Goal: Entertainment & Leisure: Consume media (video, audio)

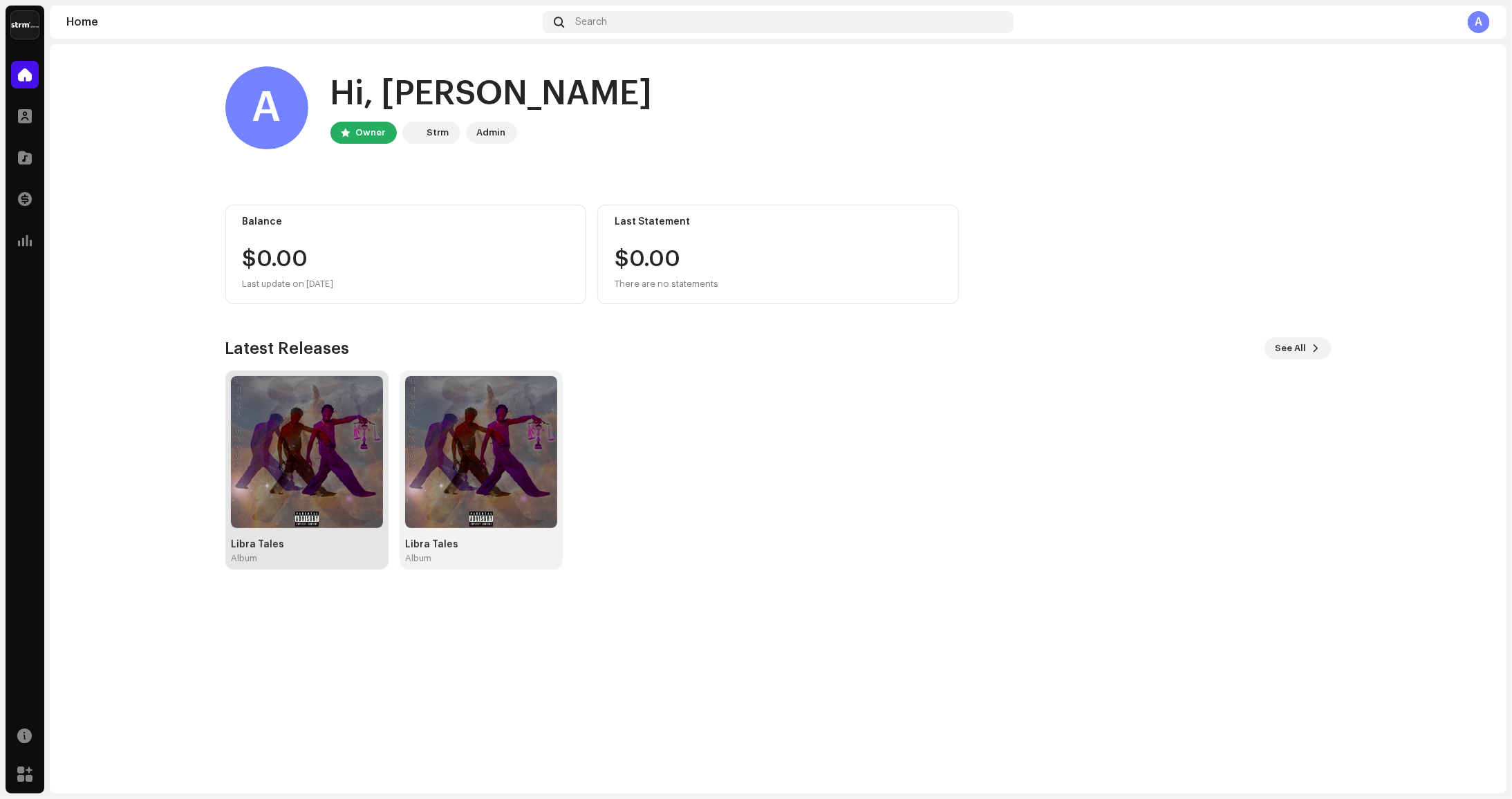
click at [371, 450] on img at bounding box center [306, 452] width 152 height 152
click at [280, 467] on img at bounding box center [306, 452] width 152 height 152
click at [317, 413] on img at bounding box center [306, 452] width 152 height 152
click at [310, 403] on img at bounding box center [306, 452] width 152 height 152
click at [306, 480] on img at bounding box center [306, 452] width 152 height 152
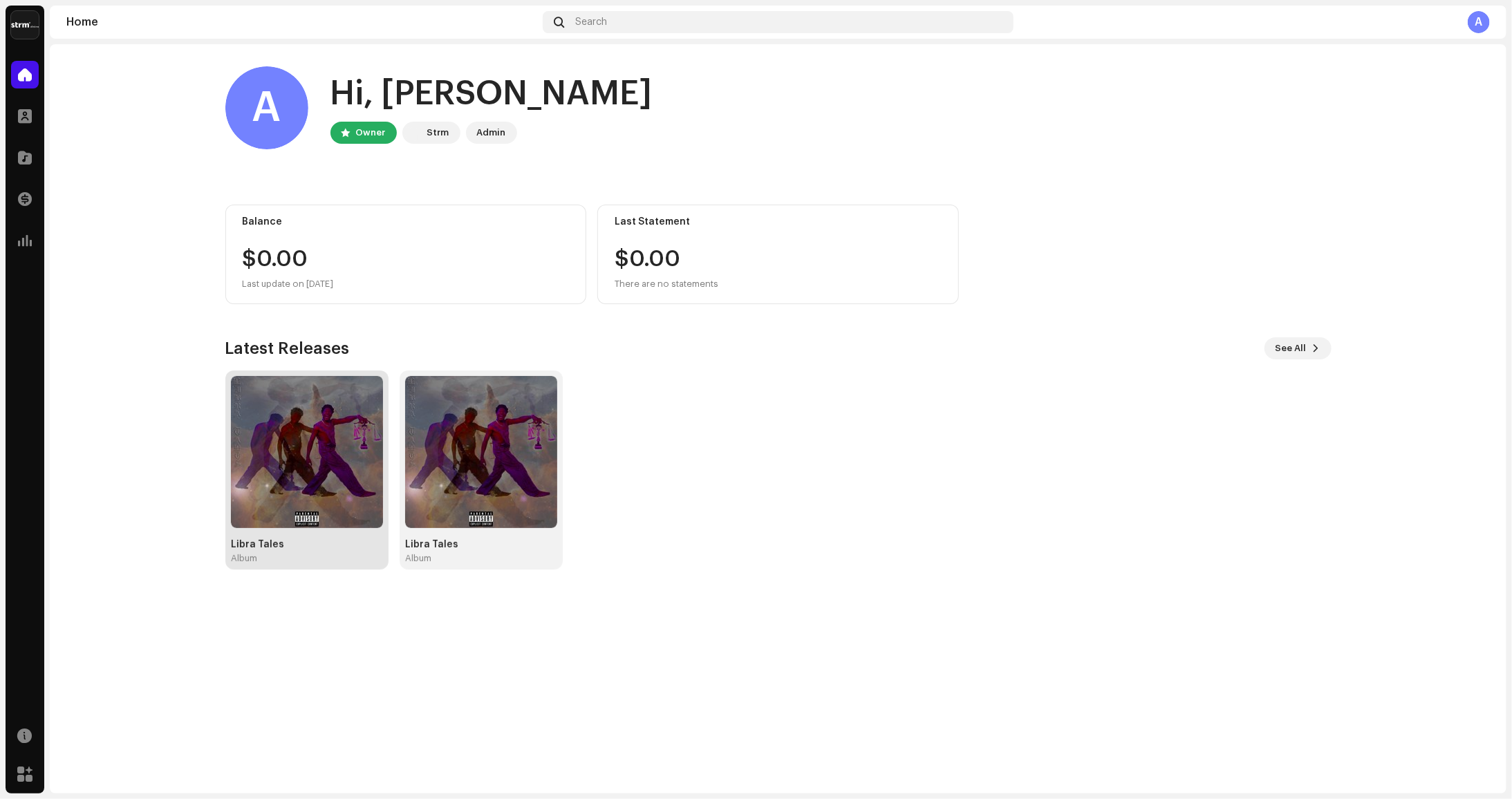
click at [291, 538] on div "Libra Tales Album" at bounding box center [306, 470] width 152 height 188
click at [477, 510] on img at bounding box center [480, 452] width 152 height 152
click at [472, 452] on img at bounding box center [480, 452] width 152 height 152
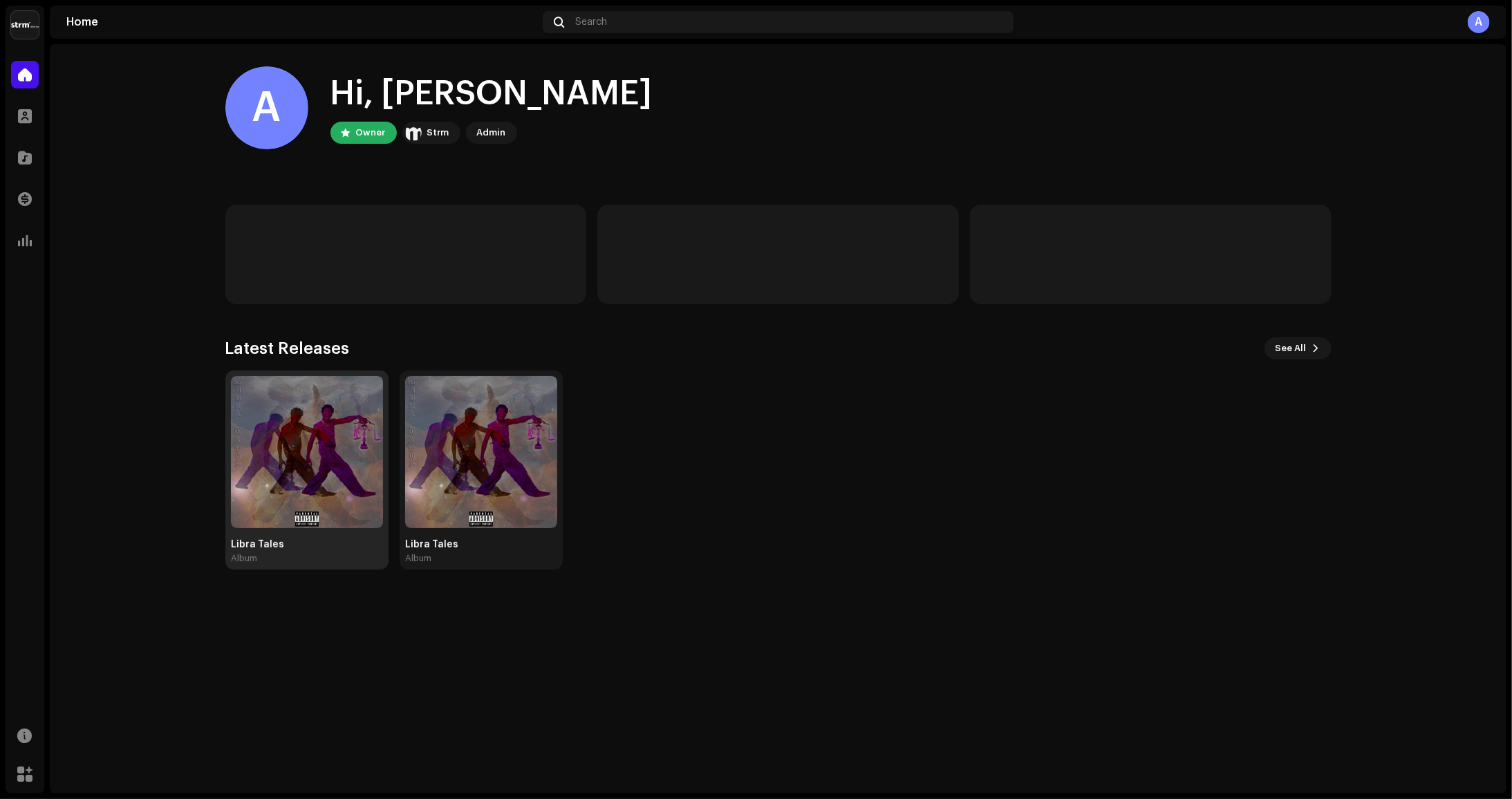
click at [288, 452] on img at bounding box center [306, 452] width 152 height 152
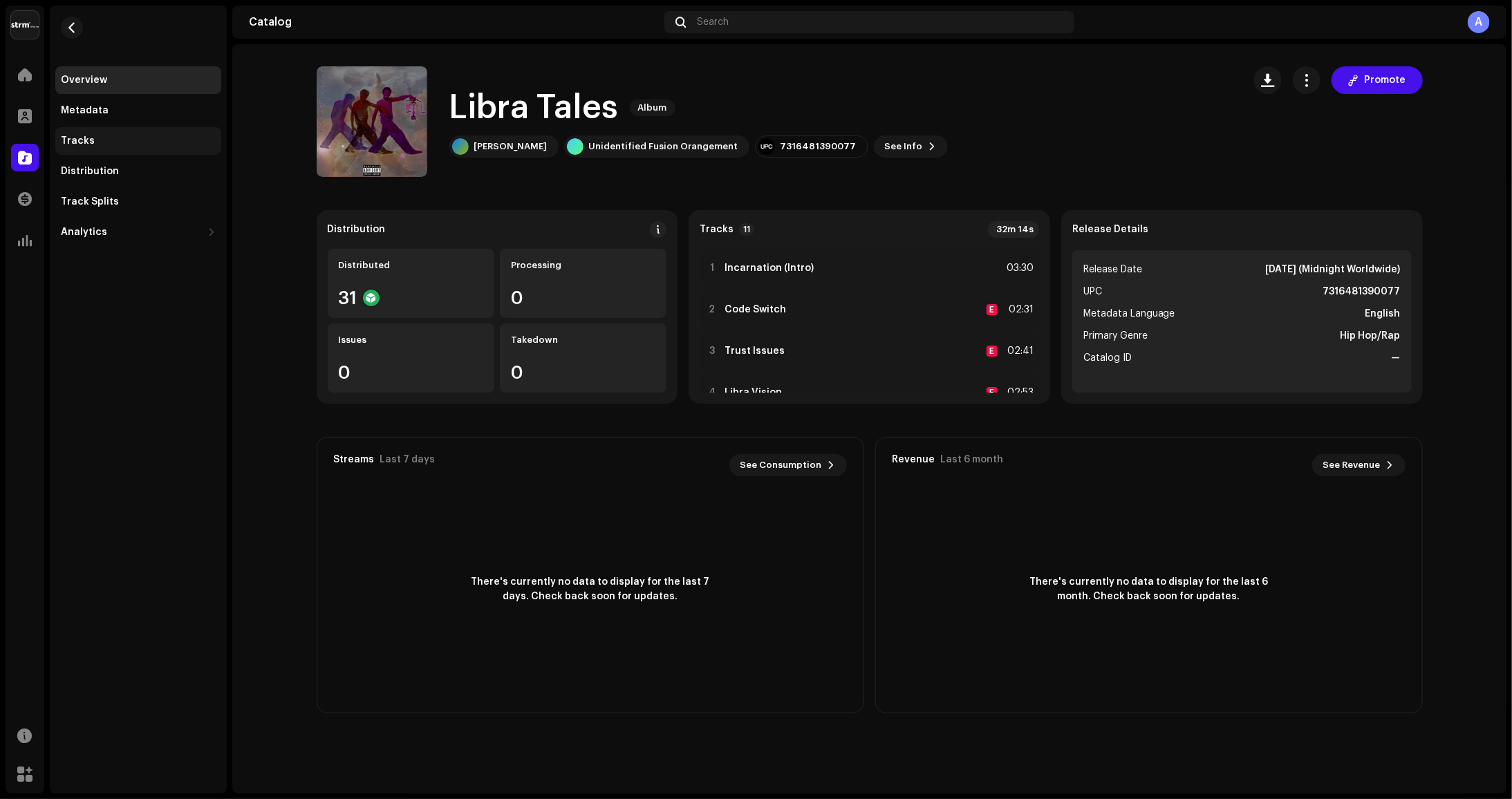
click at [87, 154] on div "Tracks" at bounding box center [138, 141] width 166 height 28
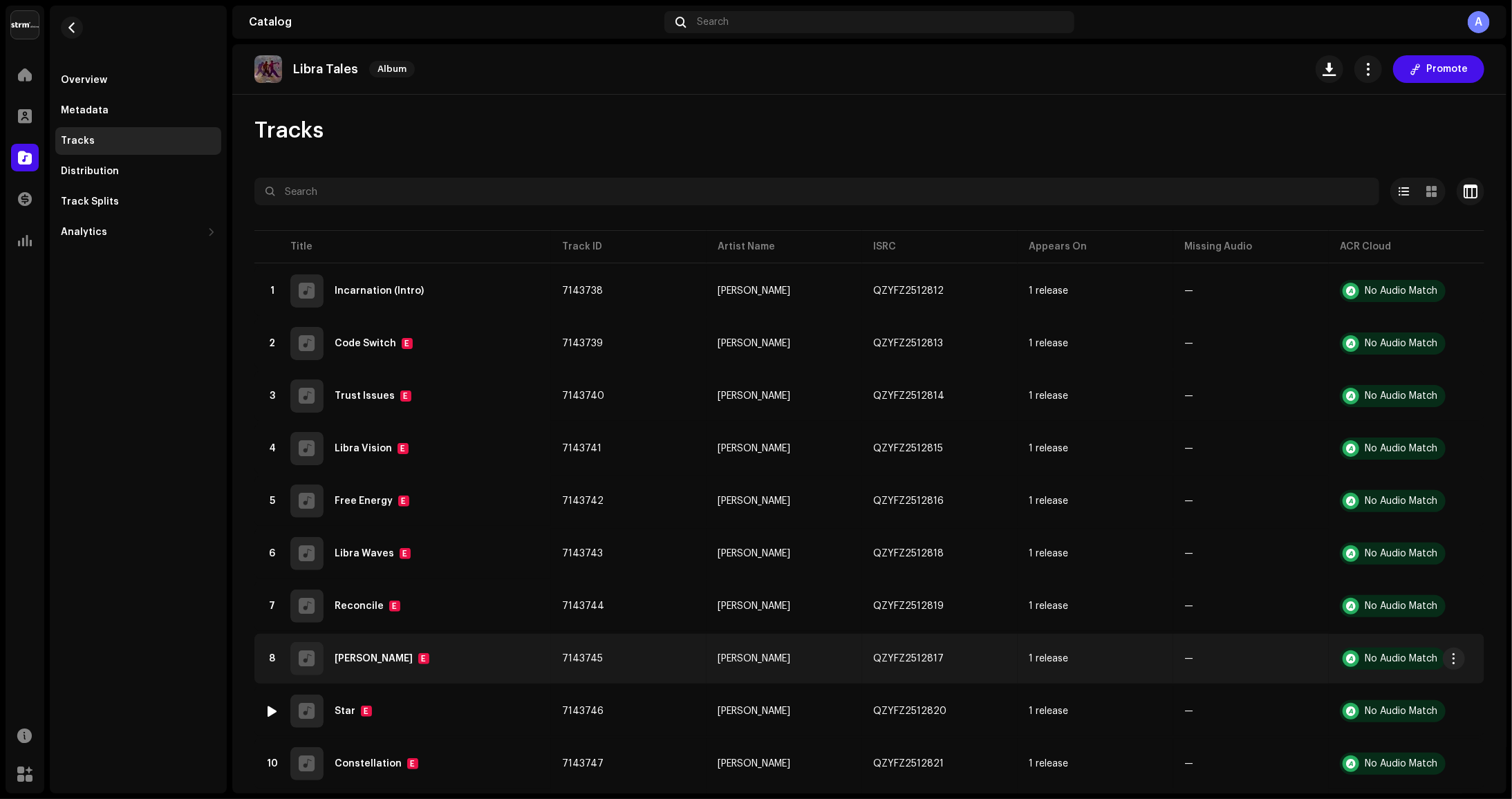
scroll to position [83, 0]
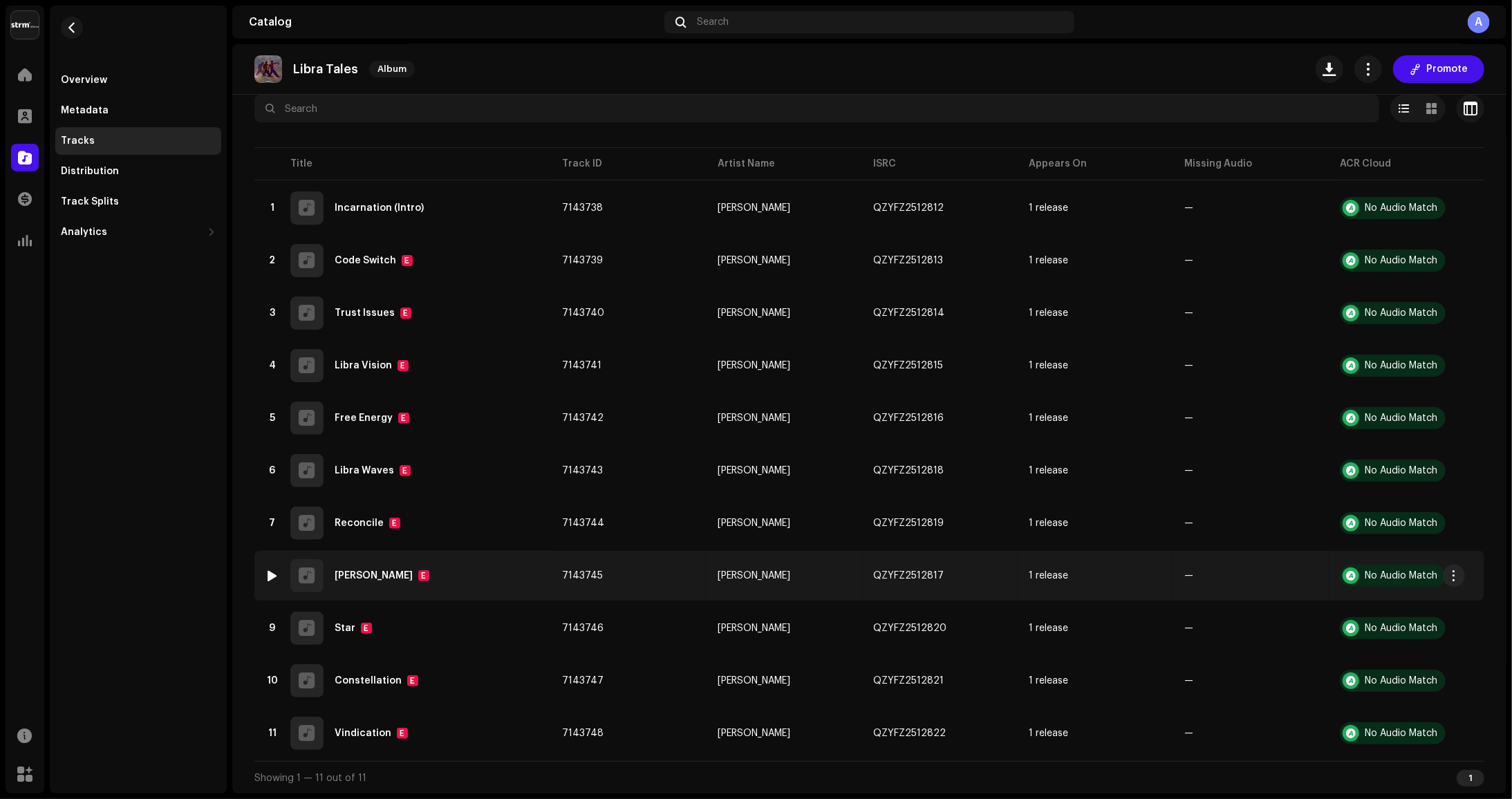
click at [272, 577] on div at bounding box center [273, 575] width 10 height 11
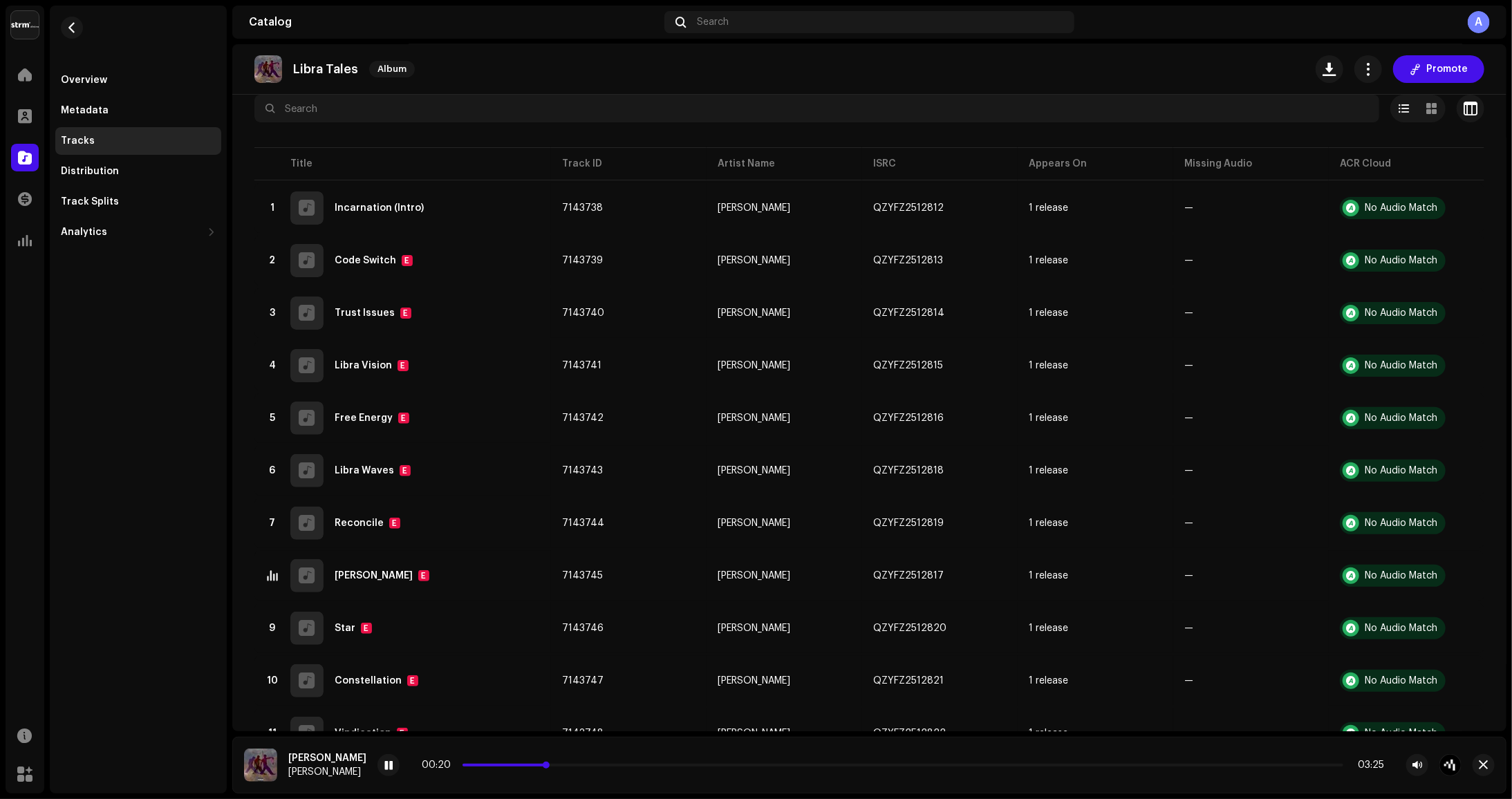
click at [974, 764] on p-slider at bounding box center [903, 765] width 881 height 3
click at [935, 760] on div "02:01 03:25" at bounding box center [903, 765] width 962 height 11
click at [935, 763] on span at bounding box center [724, 765] width 524 height 3
click at [927, 768] on span at bounding box center [924, 765] width 7 height 7
click at [400, 766] on div at bounding box center [389, 765] width 22 height 22
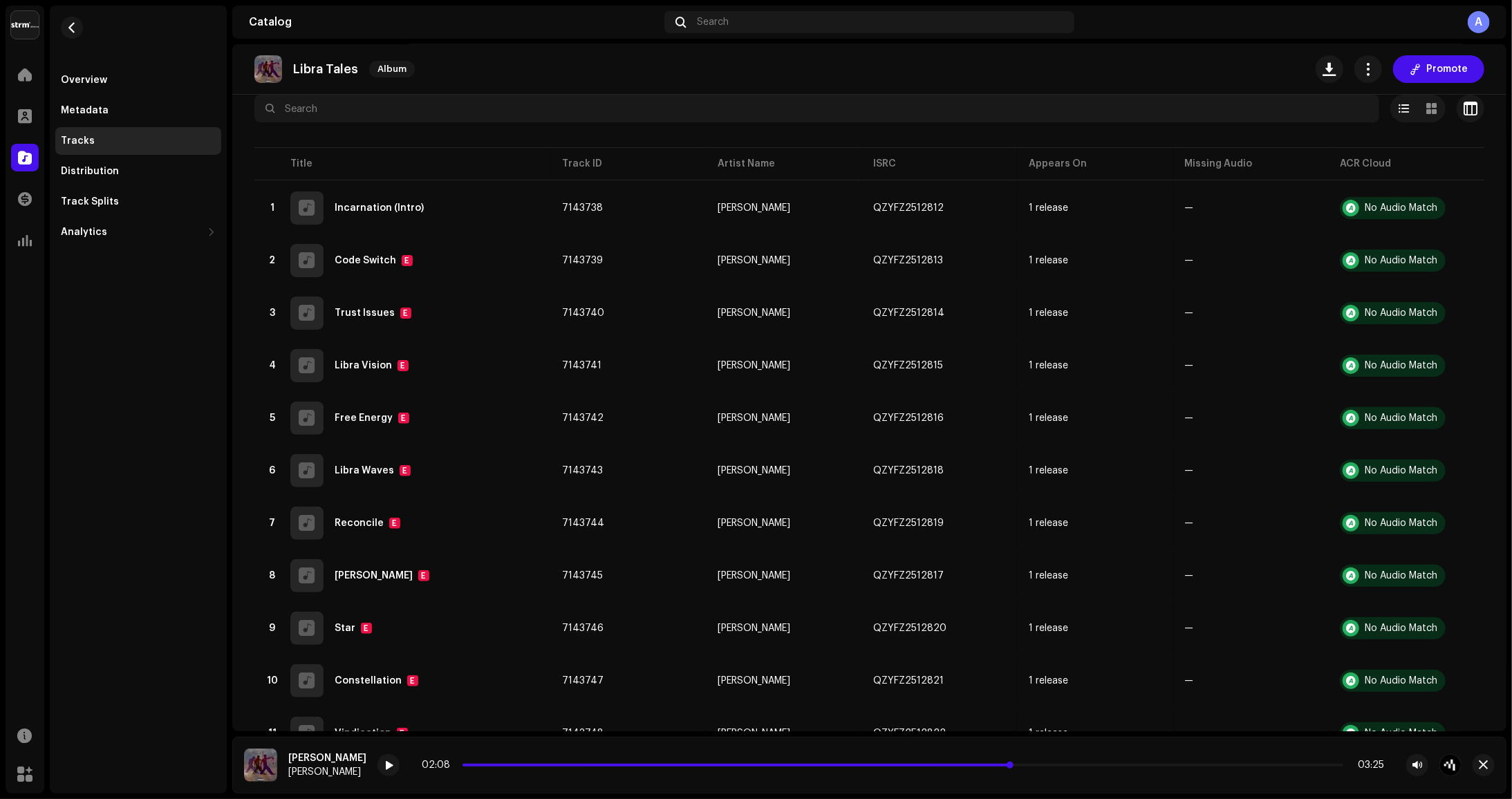
click at [985, 765] on span at bounding box center [737, 765] width 550 height 3
click at [957, 766] on span at bounding box center [724, 765] width 524 height 3
click at [392, 766] on span at bounding box center [388, 766] width 8 height 11
click at [954, 766] on span at bounding box center [716, 765] width 507 height 3
click at [392, 764] on span at bounding box center [388, 766] width 8 height 11
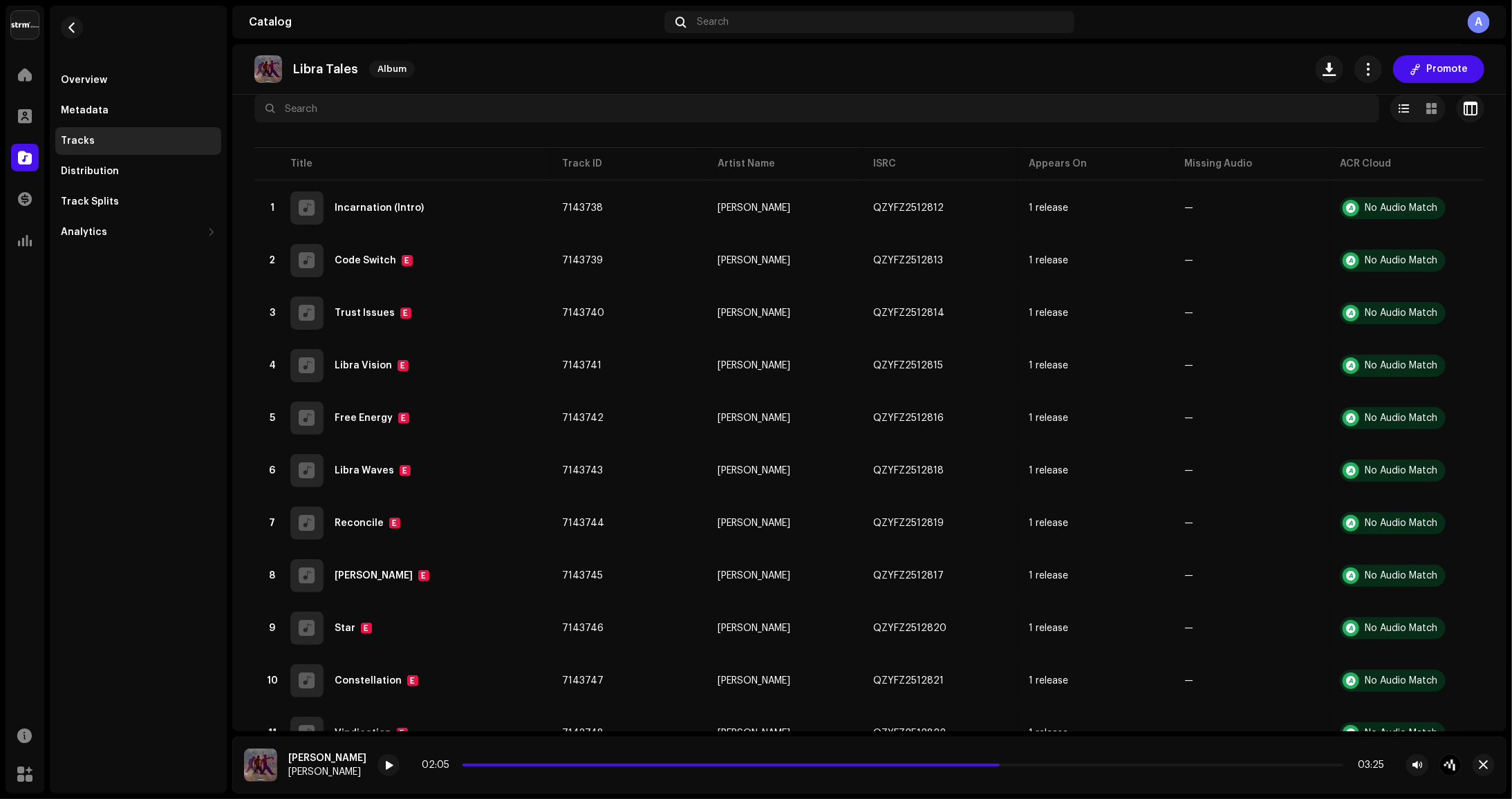
click at [1104, 767] on div "02:05 03:25" at bounding box center [903, 765] width 962 height 11
click at [1107, 763] on p-slider at bounding box center [903, 765] width 881 height 3
click at [1086, 766] on span at bounding box center [786, 765] width 649 height 3
click at [1065, 767] on div "02:25 03:25" at bounding box center [903, 765] width 962 height 11
click at [1066, 763] on span at bounding box center [775, 765] width 627 height 3
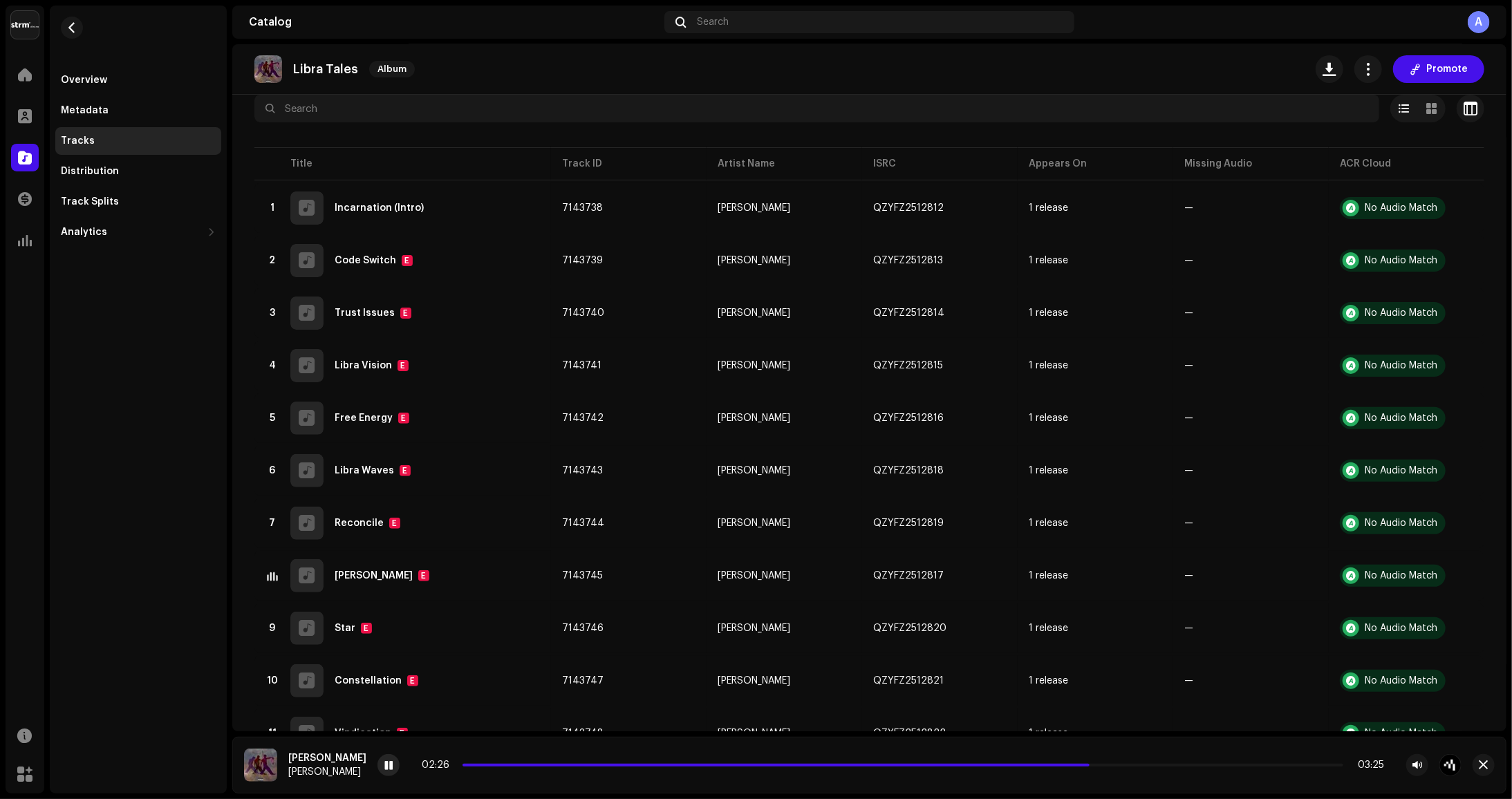
click at [400, 774] on div at bounding box center [389, 765] width 22 height 22
click at [397, 768] on div at bounding box center [389, 765] width 22 height 22
click at [392, 767] on span at bounding box center [388, 766] width 8 height 11
click at [1077, 772] on div "02:28 03:25" at bounding box center [919, 765] width 1084 height 22
click at [1080, 764] on span at bounding box center [780, 765] width 636 height 3
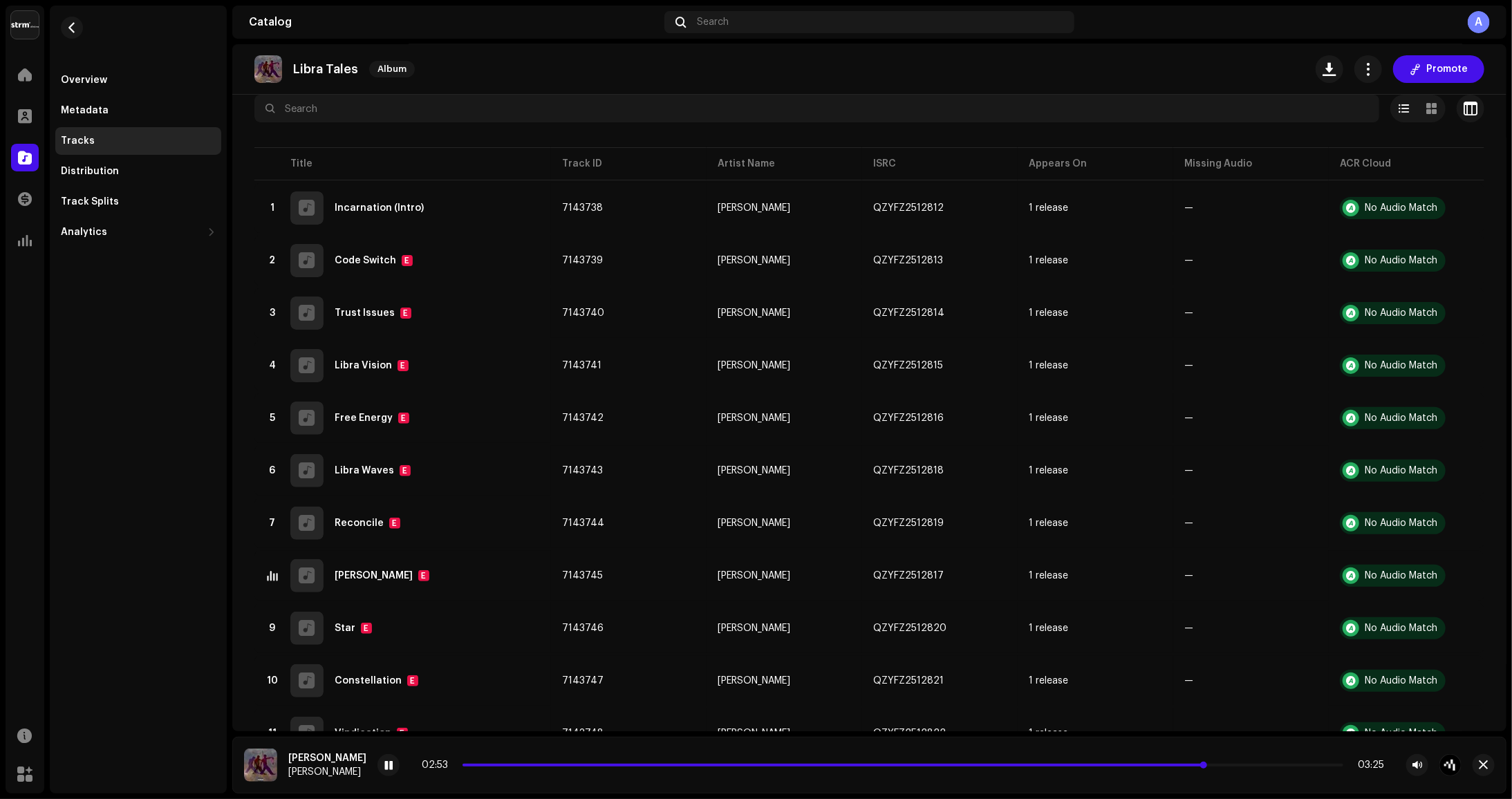
click at [1104, 765] on span at bounding box center [834, 765] width 743 height 3
click at [1071, 770] on div "02:51 03:25" at bounding box center [903, 765] width 962 height 11
click at [1077, 765] on span at bounding box center [831, 765] width 739 height 3
click at [820, 766] on span at bounding box center [775, 765] width 627 height 3
click at [764, 765] on span at bounding box center [638, 765] width 352 height 3
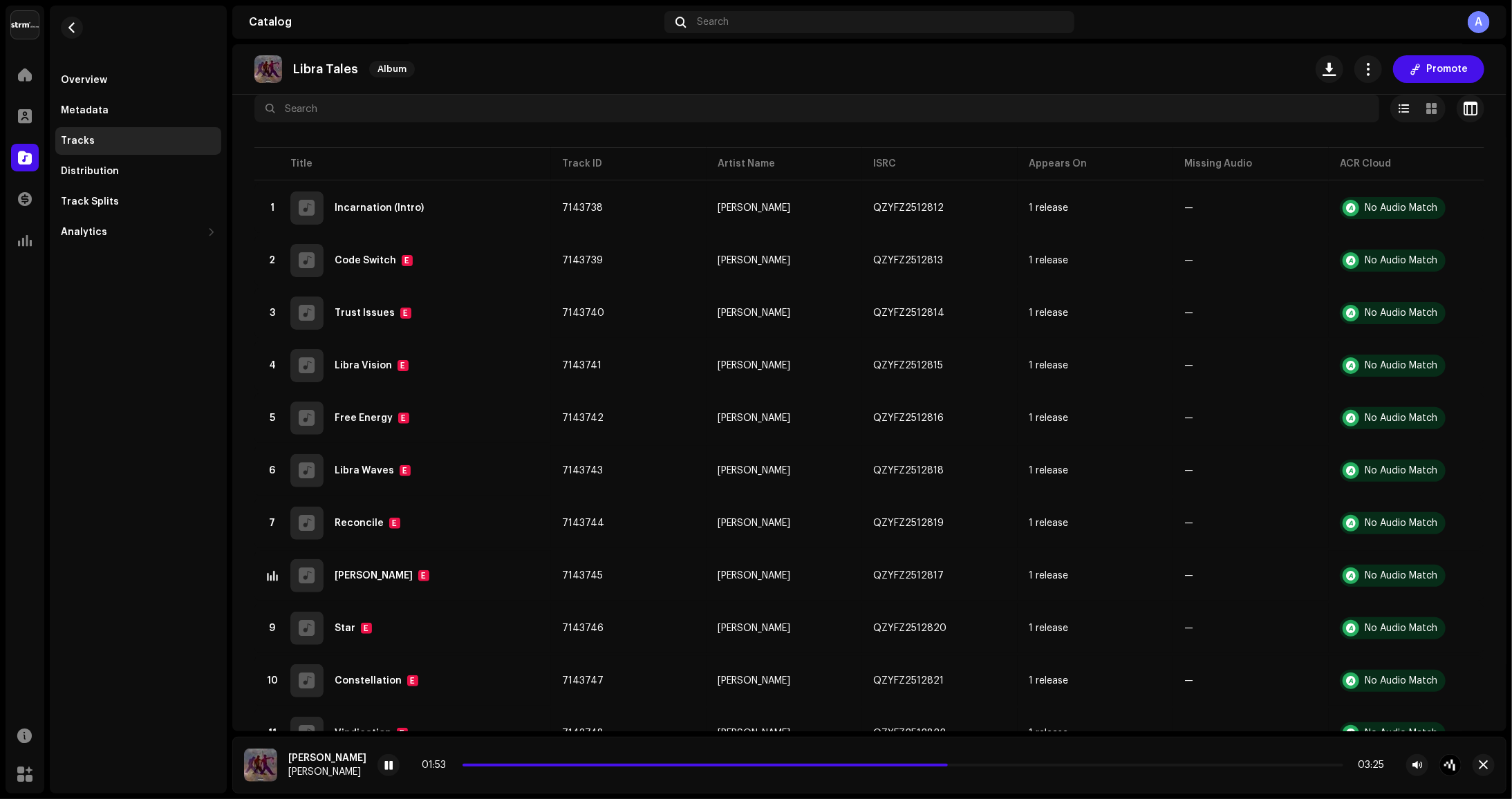
click at [783, 767] on div "01:53 03:25" at bounding box center [903, 765] width 962 height 11
click at [784, 766] on span at bounding box center [705, 765] width 486 height 3
click at [927, 765] on span at bounding box center [716, 765] width 507 height 3
click at [860, 766] on span at bounding box center [699, 765] width 473 height 3
click at [1423, 767] on button "button" at bounding box center [1417, 765] width 22 height 22
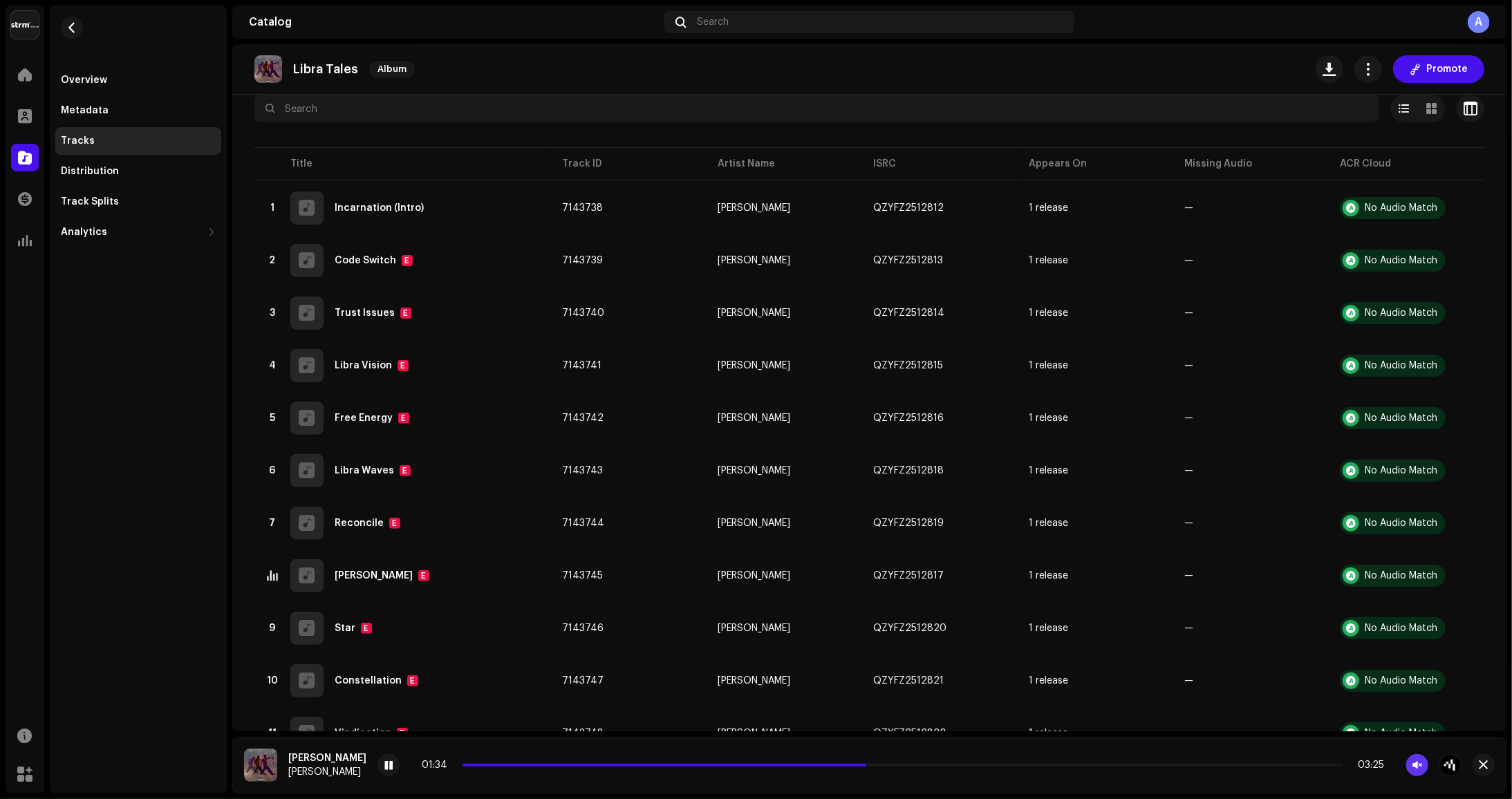
click at [1423, 767] on button "button" at bounding box center [1417, 765] width 22 height 22
click at [992, 768] on div "02:20 03:25" at bounding box center [903, 765] width 962 height 11
click at [994, 764] on span at bounding box center [765, 765] width 606 height 3
click at [1074, 764] on span at bounding box center [797, 765] width 670 height 3
click at [1091, 765] on span at bounding box center [808, 765] width 692 height 3
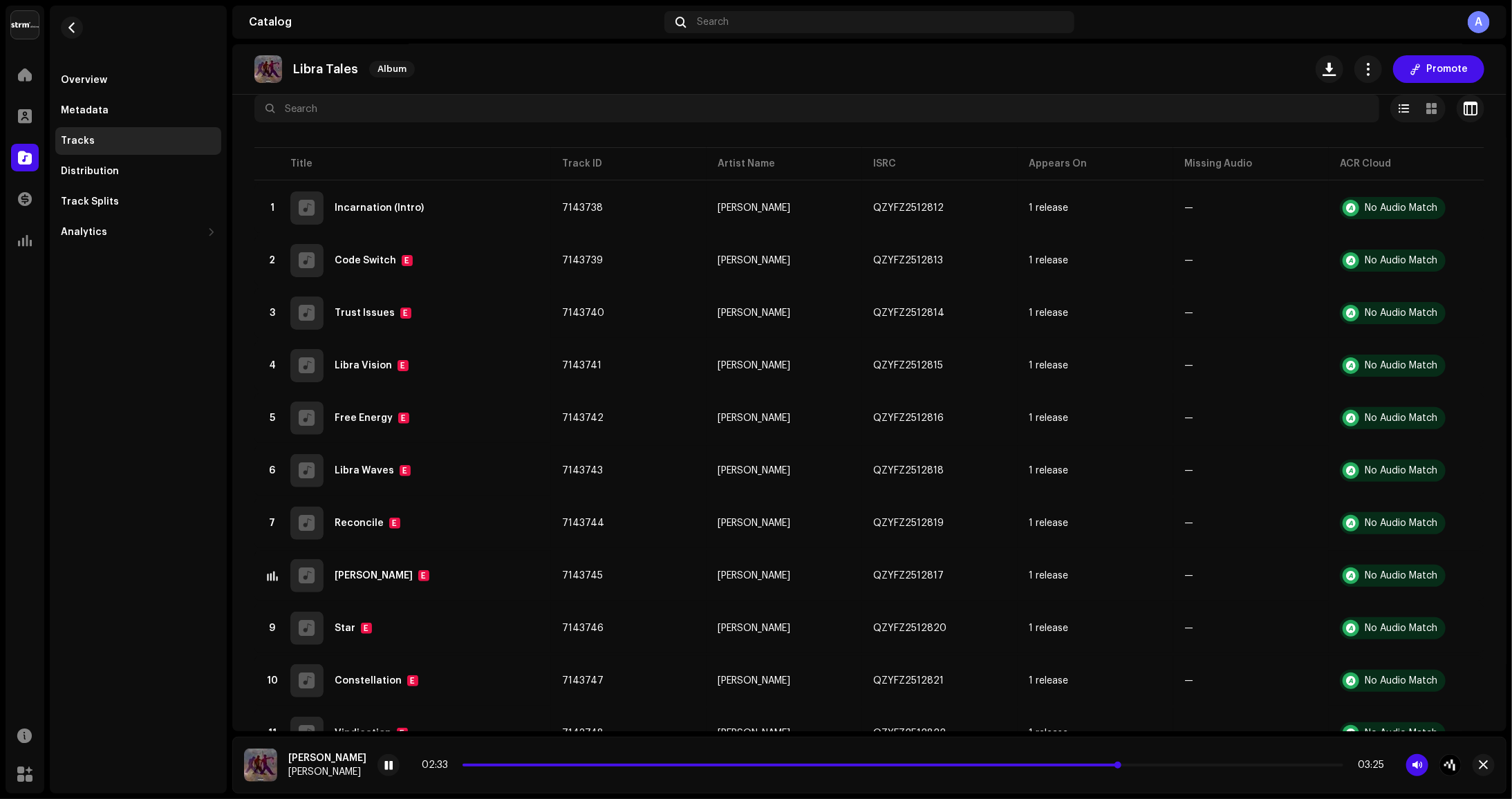
click at [1050, 766] on span at bounding box center [791, 765] width 657 height 3
click at [1187, 766] on span at bounding box center [849, 765] width 774 height 3
click at [1223, 765] on span at bounding box center [857, 765] width 790 height 3
click at [1206, 766] on span at bounding box center [844, 765] width 764 height 3
click at [1212, 763] on span at bounding box center [872, 765] width 820 height 3
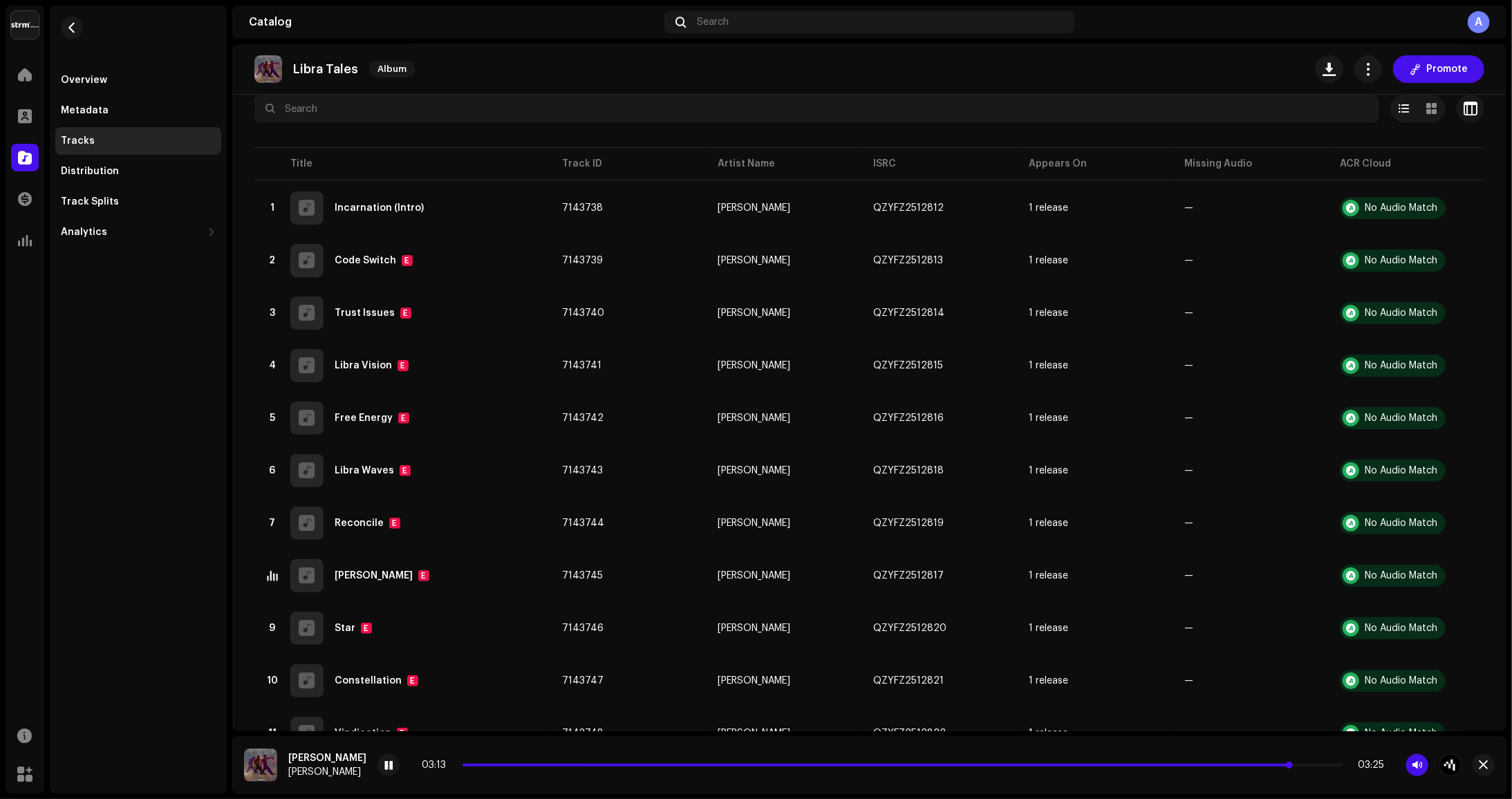
click at [1272, 766] on span at bounding box center [876, 765] width 829 height 3
click at [1237, 763] on span at bounding box center [874, 765] width 825 height 3
click at [1244, 765] on span at bounding box center [881, 765] width 838 height 3
click at [1256, 762] on div "03:17 03:25" at bounding box center [903, 765] width 962 height 11
click at [1248, 766] on div "03:18 03:25" at bounding box center [903, 765] width 962 height 11
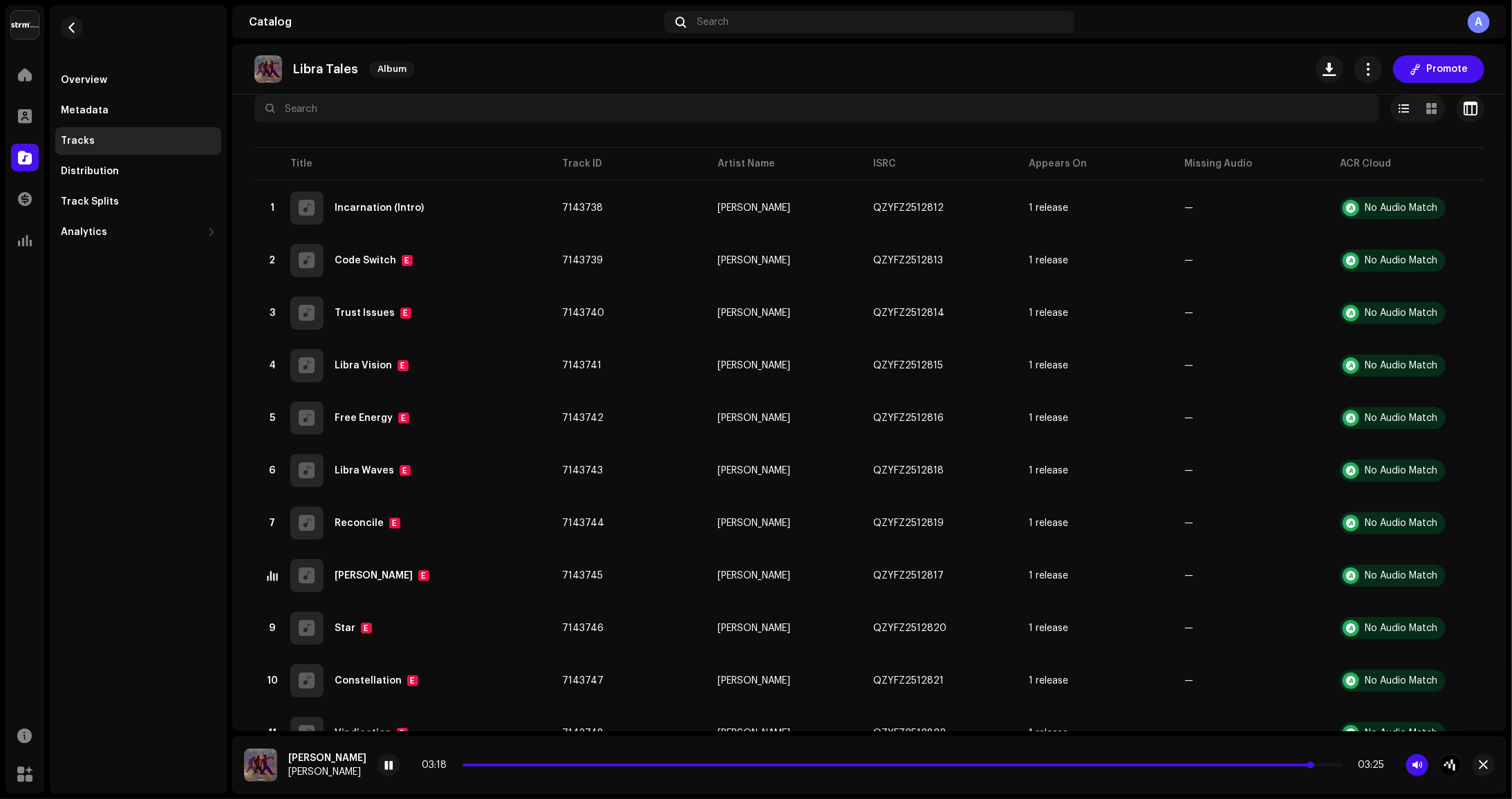
click at [1252, 766] on span at bounding box center [887, 765] width 850 height 3
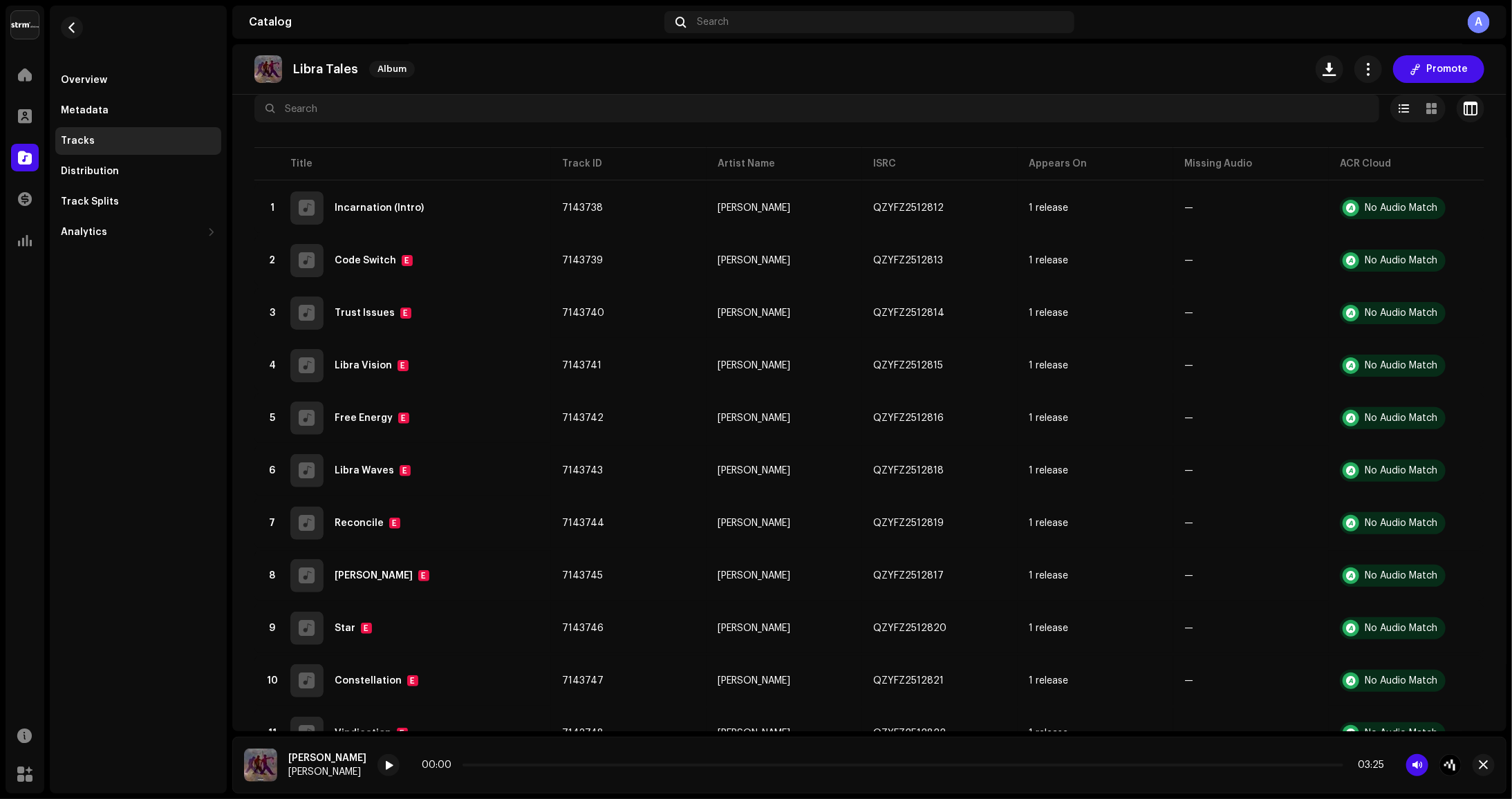
scroll to position [144, 0]
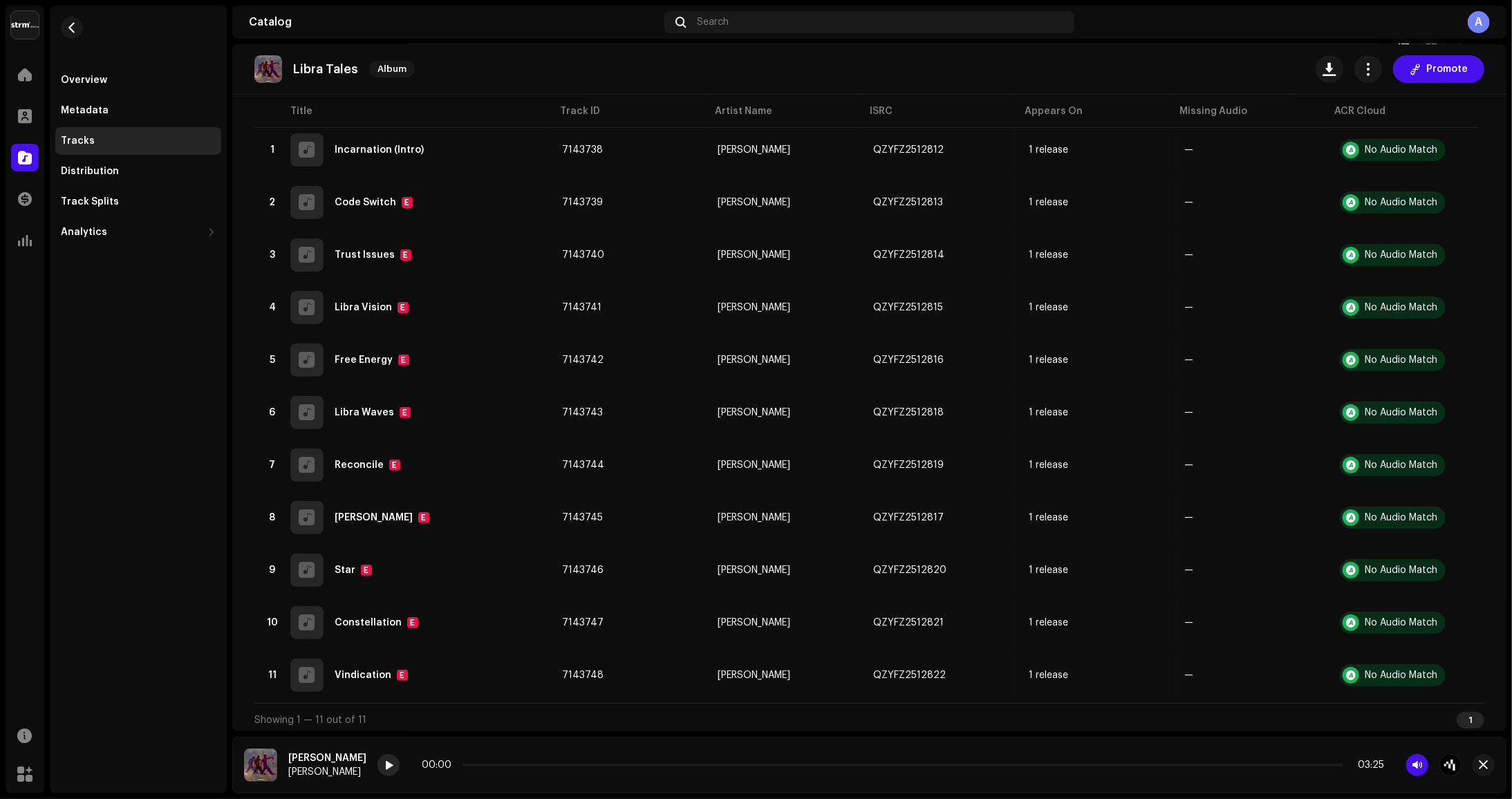
click at [392, 768] on span at bounding box center [388, 766] width 8 height 11
click at [1301, 766] on div "00:01 03:25" at bounding box center [903, 765] width 962 height 11
click at [1299, 762] on div "00:02 03:25" at bounding box center [903, 765] width 962 height 11
click at [1282, 763] on p-slider at bounding box center [903, 765] width 881 height 3
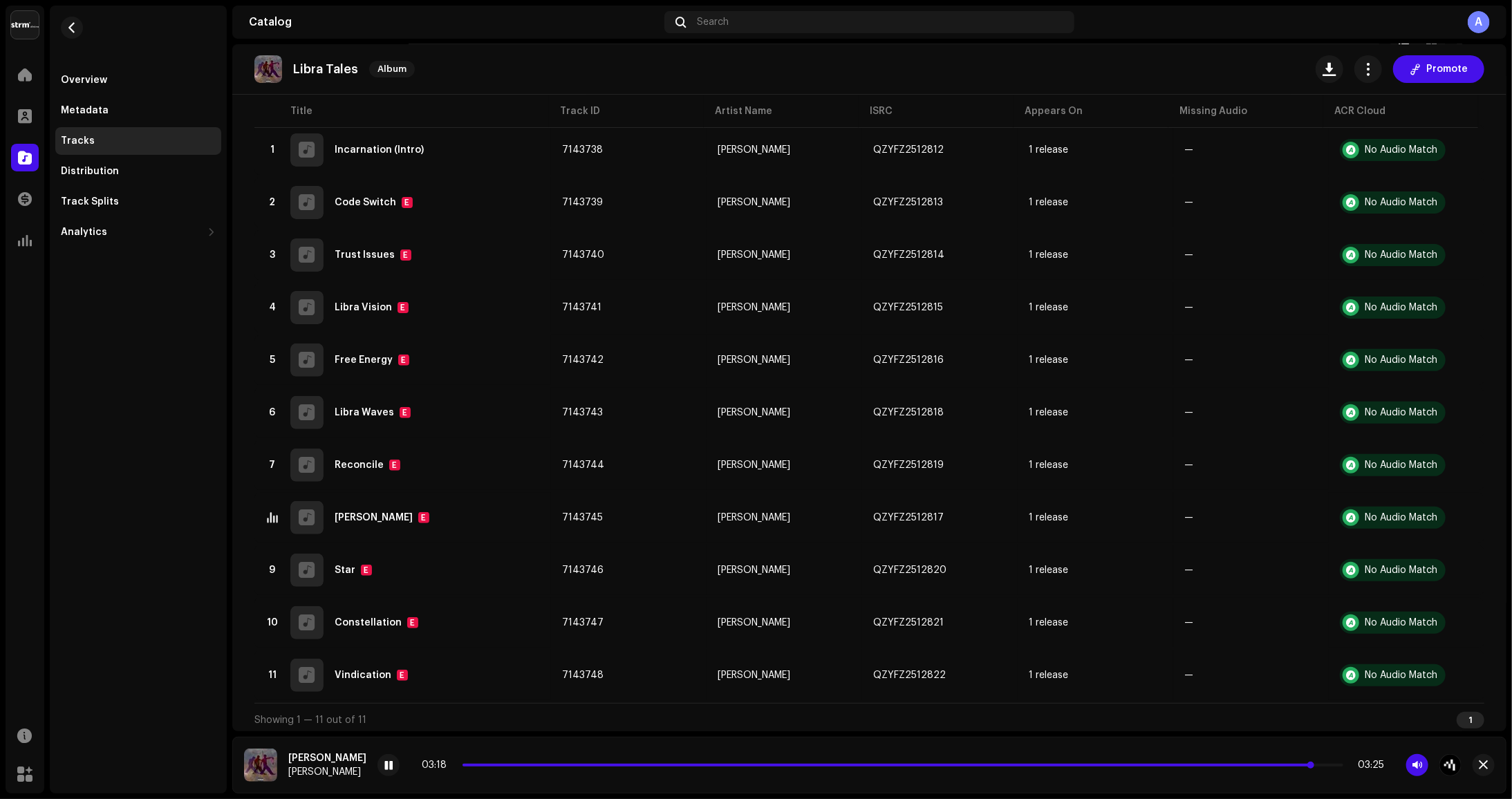
click at [1214, 766] on span at bounding box center [887, 765] width 850 height 3
click at [1259, 765] on span at bounding box center [876, 765] width 829 height 3
click at [1159, 765] on span at bounding box center [863, 765] width 803 height 3
click at [1262, 766] on span at bounding box center [892, 765] width 859 height 3
click at [1225, 766] on div "03:07 03:25" at bounding box center [903, 765] width 962 height 11
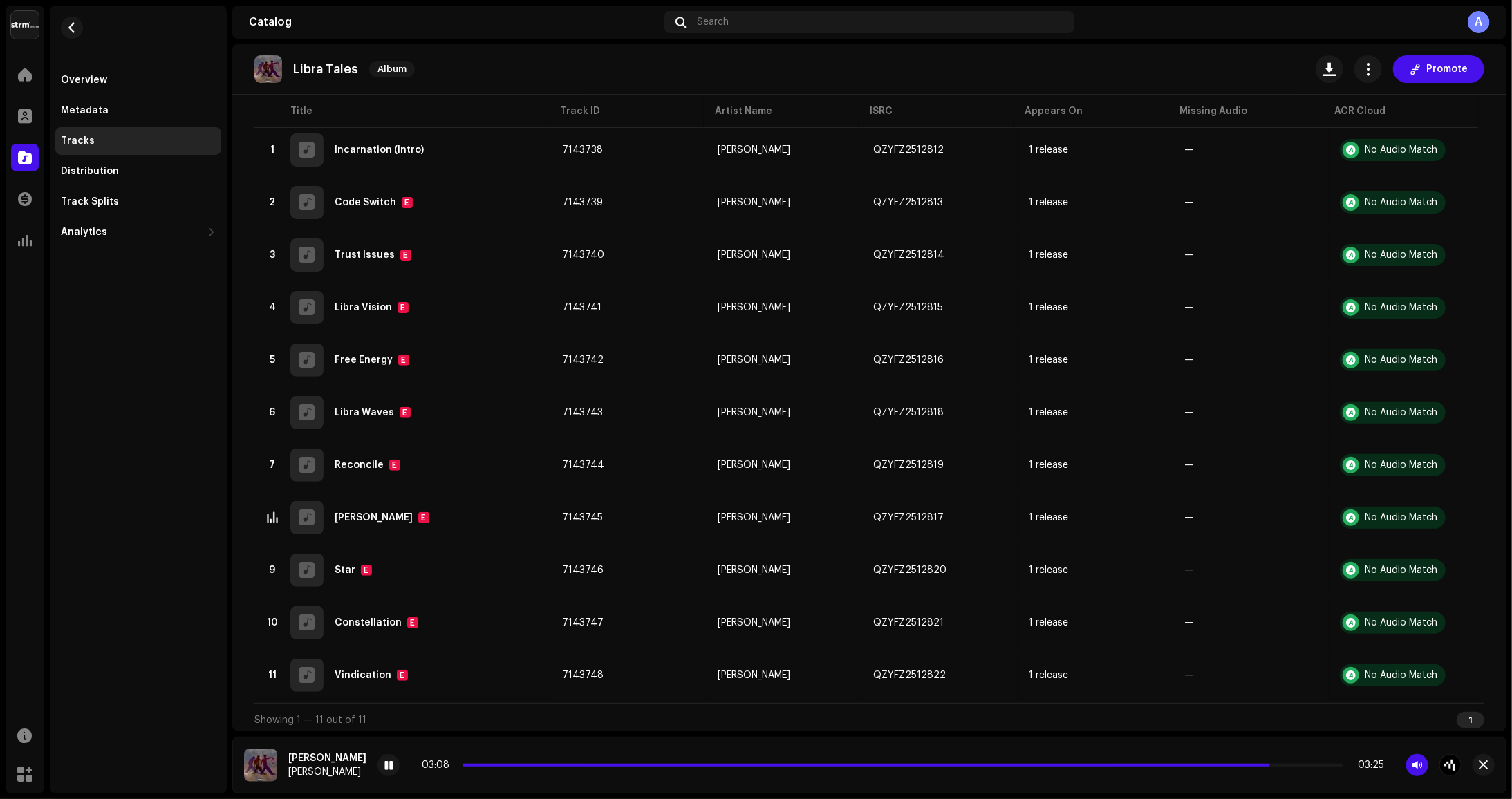
click at [1230, 762] on div "03:08 03:25" at bounding box center [903, 765] width 962 height 11
click at [1220, 766] on span at bounding box center [866, 765] width 807 height 3
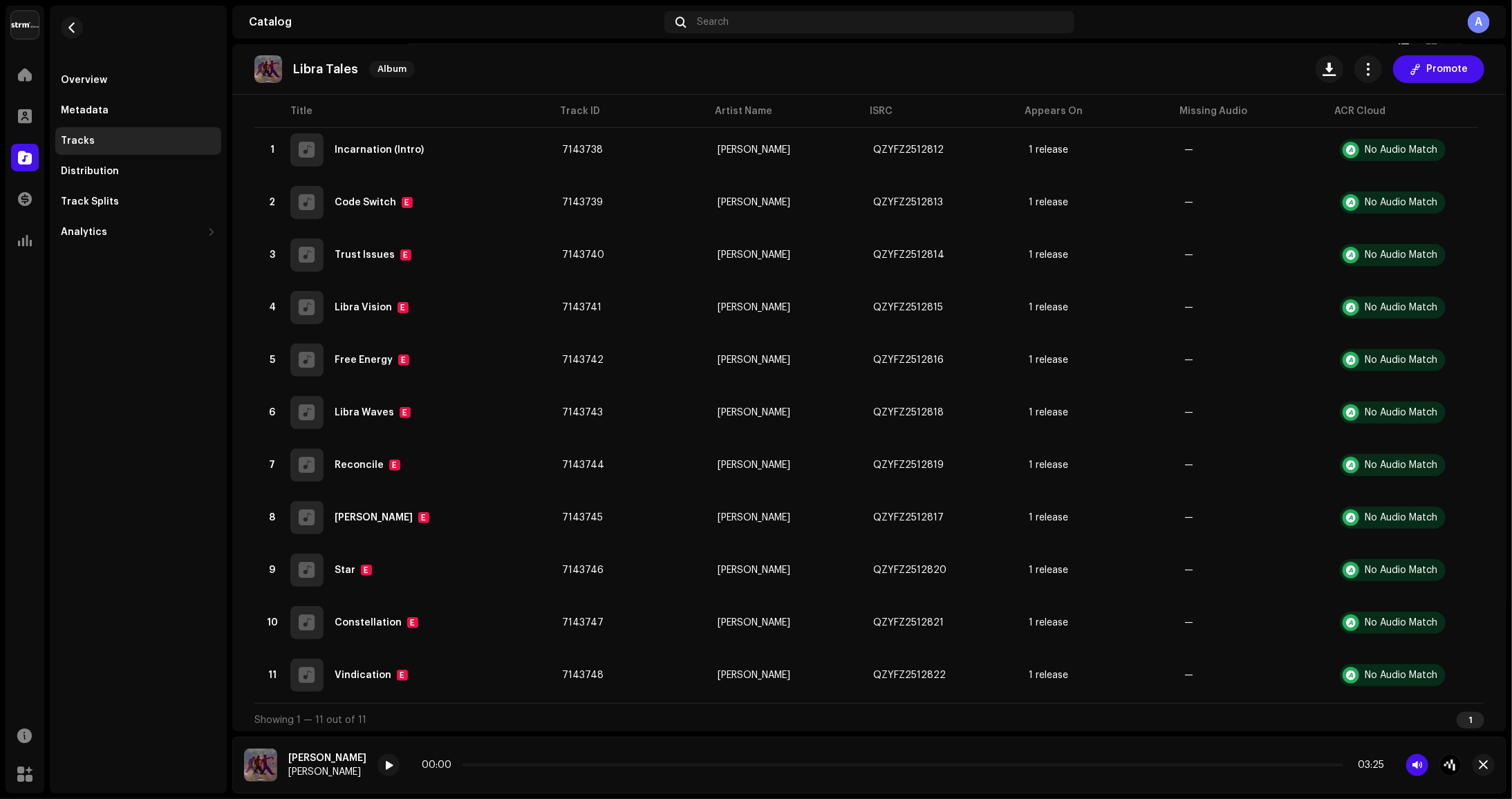
click at [1292, 768] on div "00:00 03:25" at bounding box center [903, 765] width 962 height 11
click at [1294, 763] on div "00:00 03:25" at bounding box center [903, 765] width 962 height 11
click at [1302, 769] on div "00:00 03:25" at bounding box center [903, 765] width 962 height 11
click at [1302, 766] on p-slider at bounding box center [903, 765] width 881 height 3
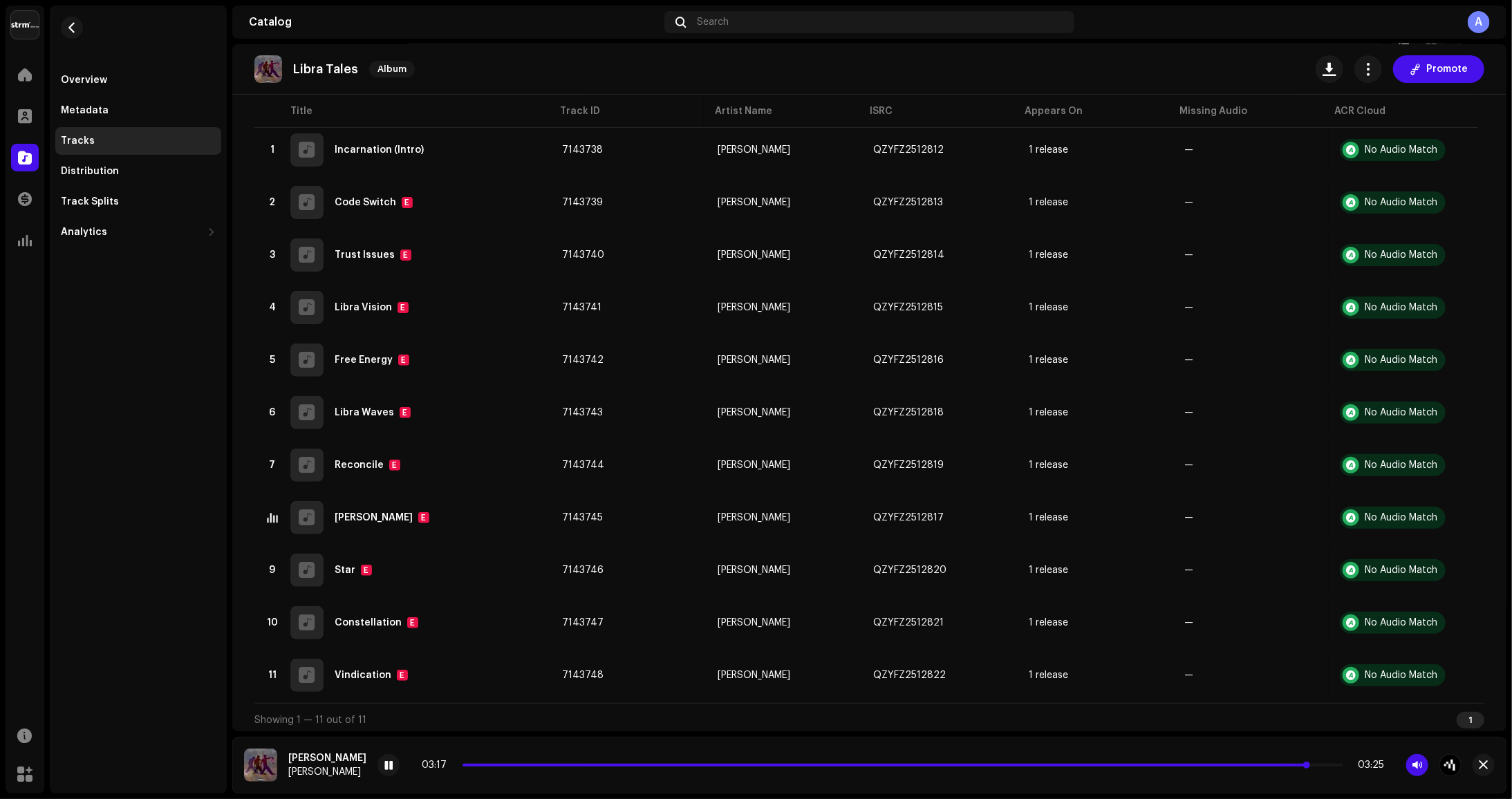
click at [1242, 765] on span at bounding box center [885, 765] width 846 height 3
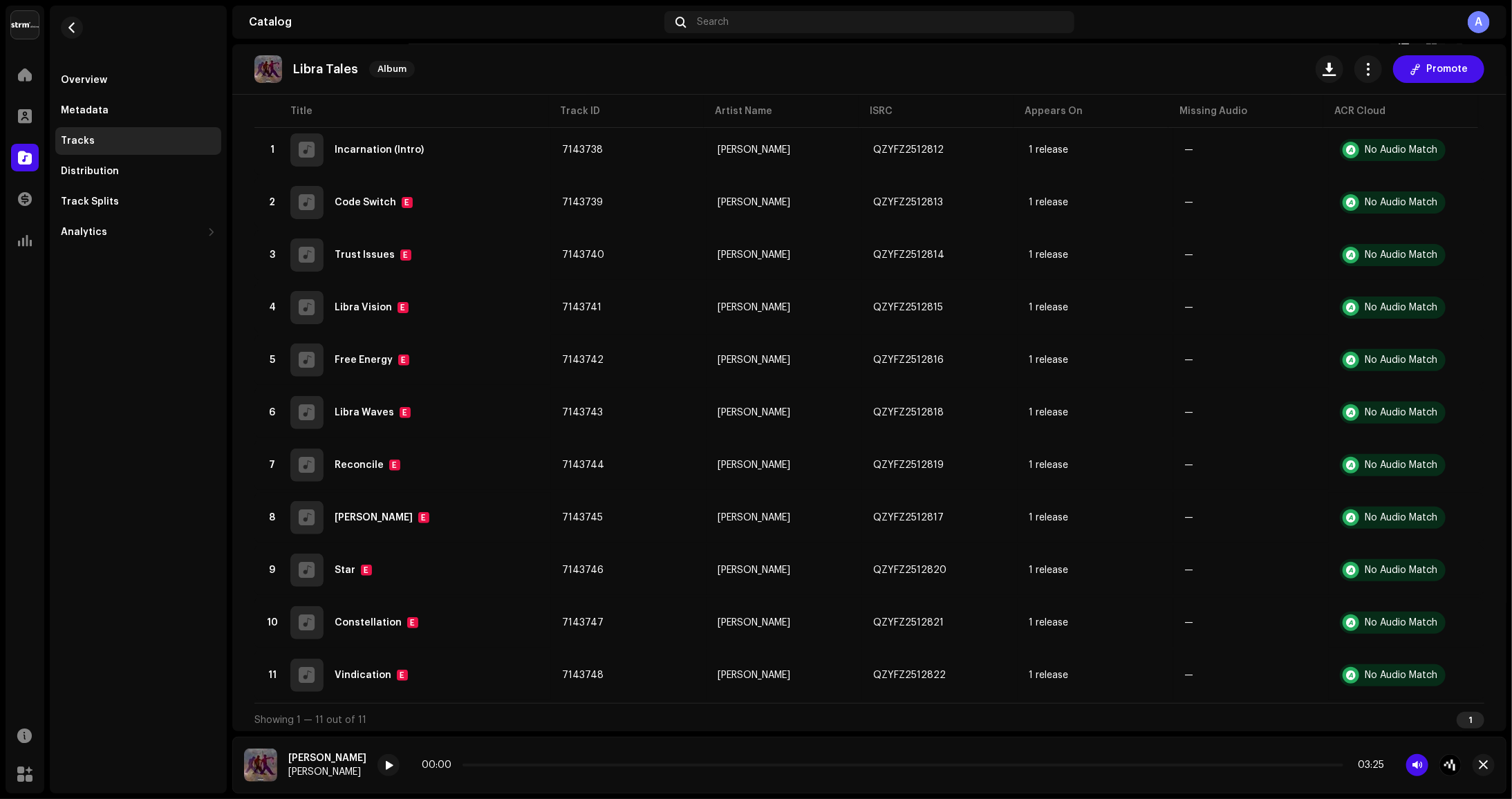
click at [1265, 771] on div "00:00 03:25" at bounding box center [903, 765] width 962 height 11
click at [1277, 762] on div "00:00 03:25" at bounding box center [903, 765] width 962 height 11
click at [1276, 764] on p-slider at bounding box center [903, 765] width 881 height 3
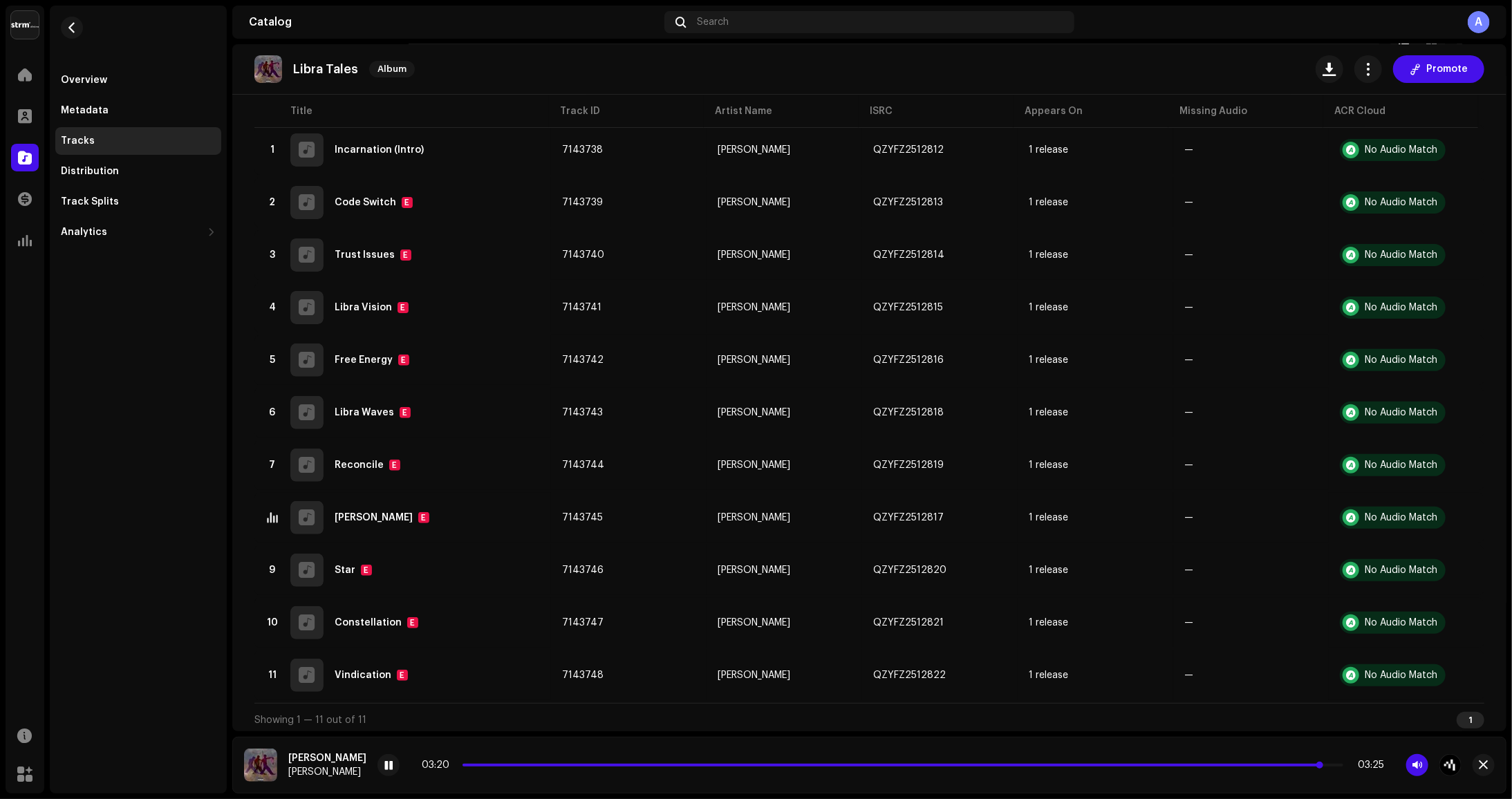
click at [1276, 764] on span at bounding box center [892, 765] width 859 height 3
click at [1247, 765] on span at bounding box center [871, 765] width 817 height 3
click at [1243, 765] on span at bounding box center [857, 765] width 790 height 3
click at [1243, 765] on span at bounding box center [894, 765] width 863 height 3
click at [1191, 765] on span at bounding box center [876, 765] width 829 height 3
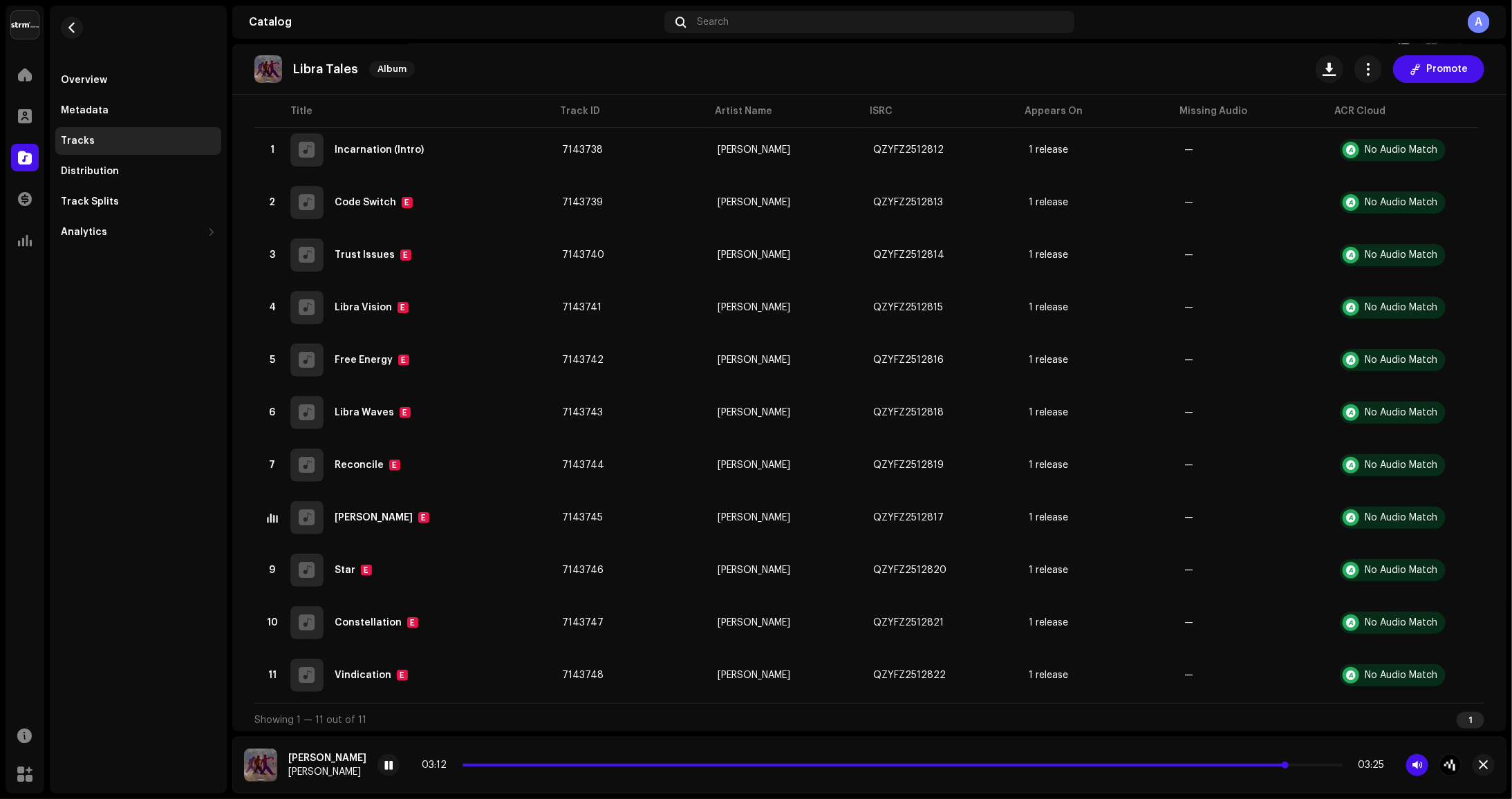
click at [1114, 763] on span at bounding box center [874, 765] width 825 height 3
click at [1184, 762] on div "02:34 03:25" at bounding box center [903, 765] width 962 height 11
click at [1182, 768] on div "02:35 03:25" at bounding box center [903, 765] width 962 height 11
click at [1194, 764] on p-slider at bounding box center [903, 765] width 881 height 3
click at [1116, 763] on span at bounding box center [887, 765] width 850 height 3
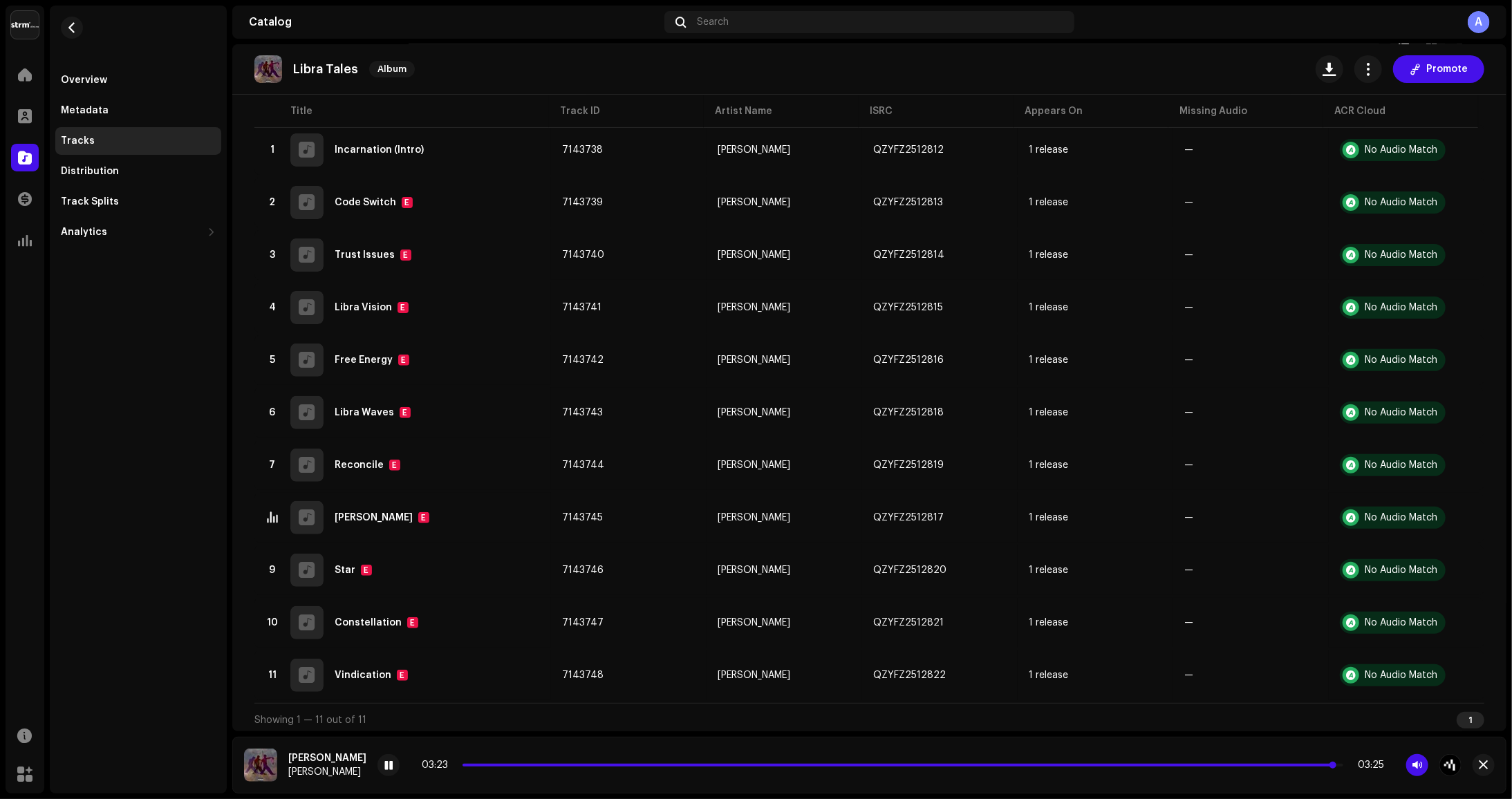
click at [1175, 763] on span at bounding box center [898, 765] width 872 height 3
click at [478, 763] on span at bounding box center [821, 765] width 718 height 3
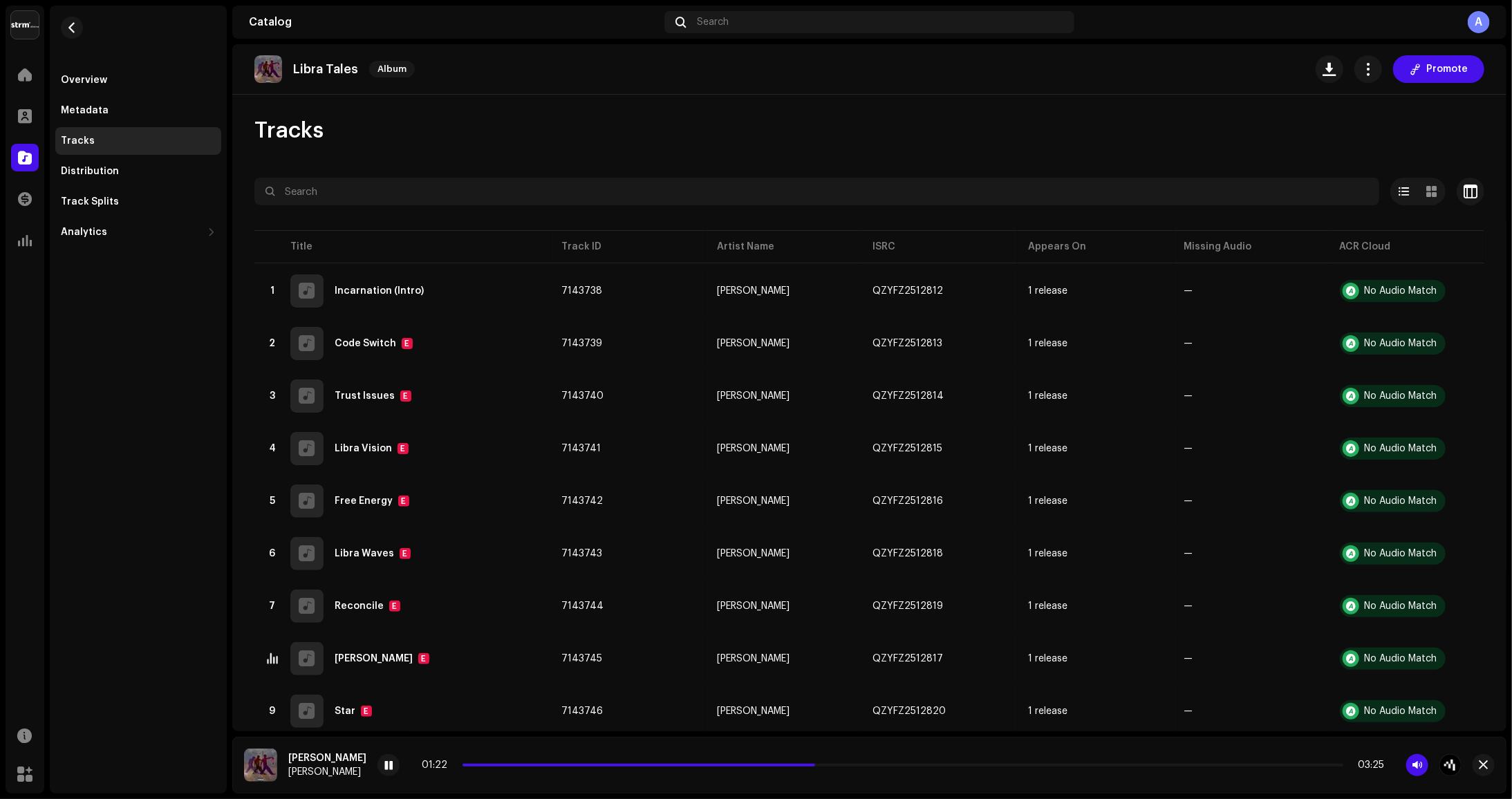
scroll to position [148, 0]
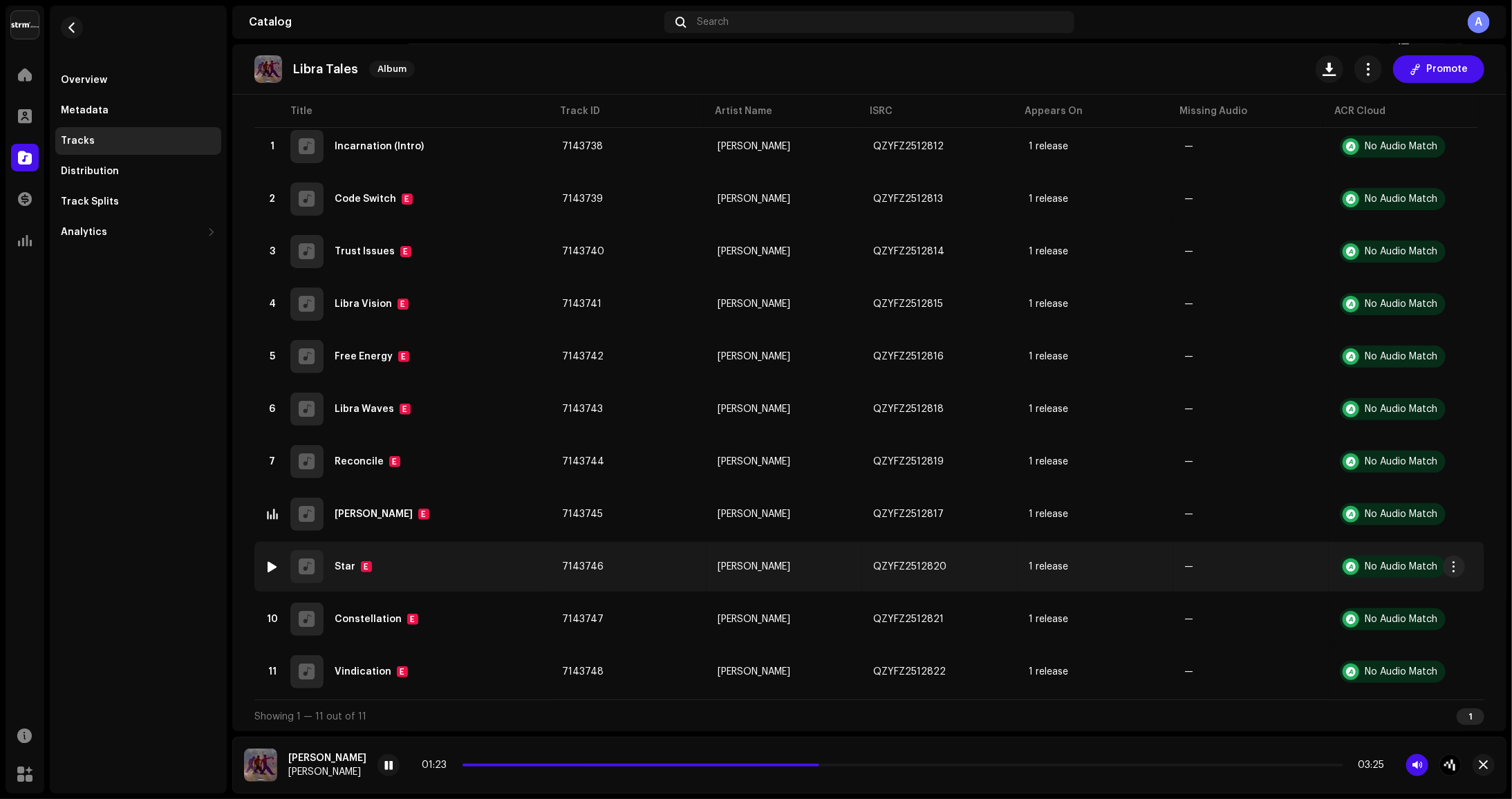
click at [272, 563] on div at bounding box center [273, 566] width 10 height 11
click at [271, 564] on div at bounding box center [273, 566] width 10 height 11
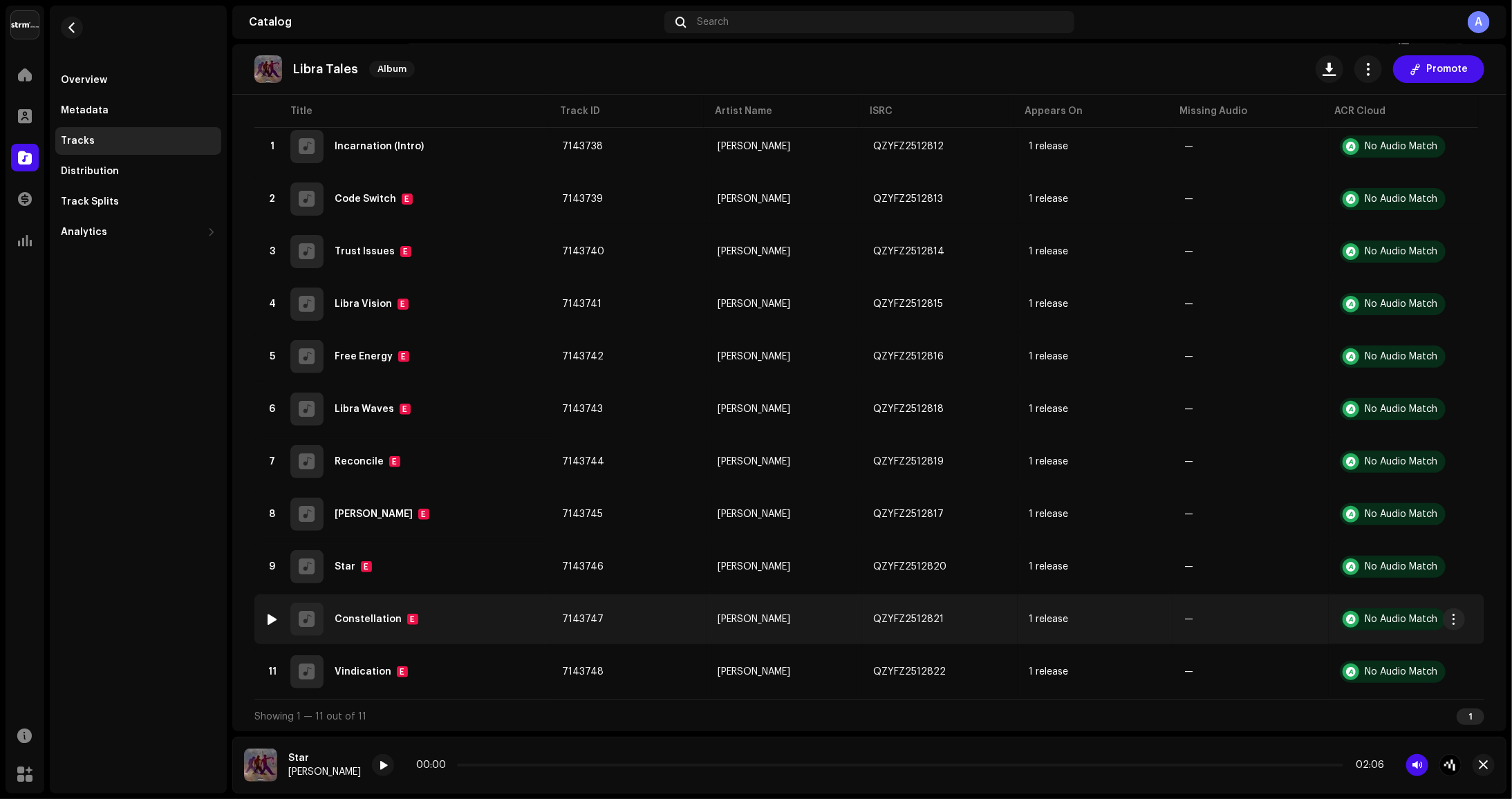
click at [278, 611] on img at bounding box center [272, 619] width 18 height 18
click at [272, 619] on div at bounding box center [273, 619] width 10 height 11
click at [274, 619] on div at bounding box center [273, 619] width 10 height 11
click at [273, 621] on div at bounding box center [273, 619] width 10 height 11
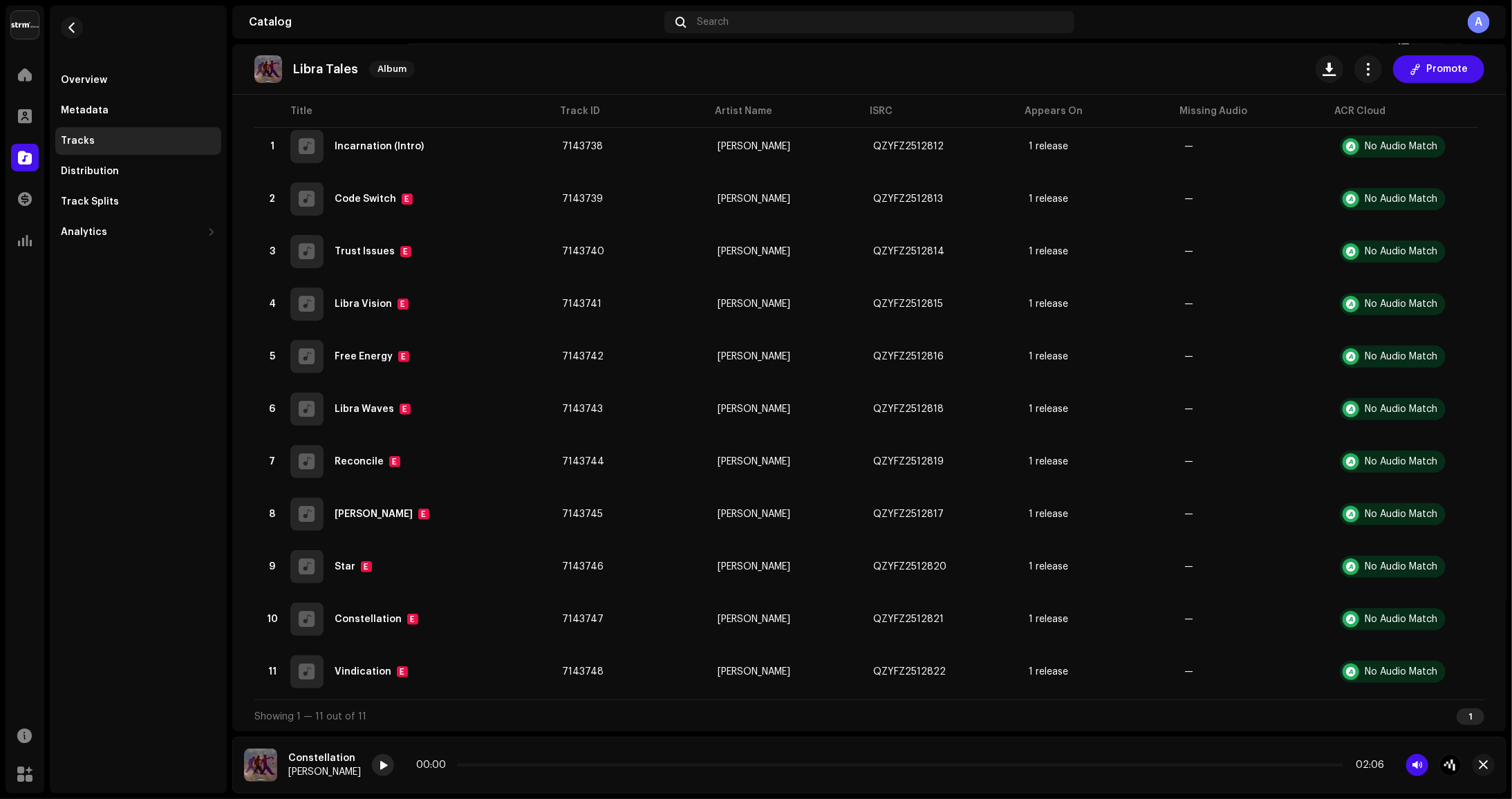
click at [387, 765] on span at bounding box center [382, 766] width 8 height 11
click at [394, 769] on div at bounding box center [383, 765] width 22 height 22
